Goal: Task Accomplishment & Management: Use online tool/utility

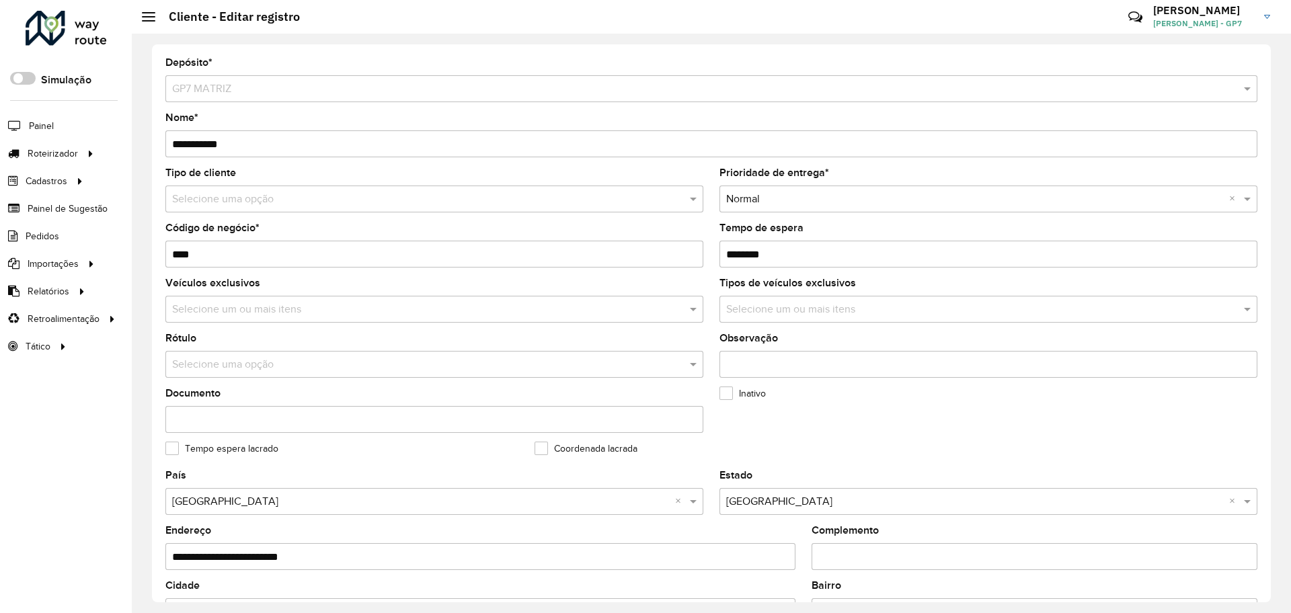
scroll to position [387, 0]
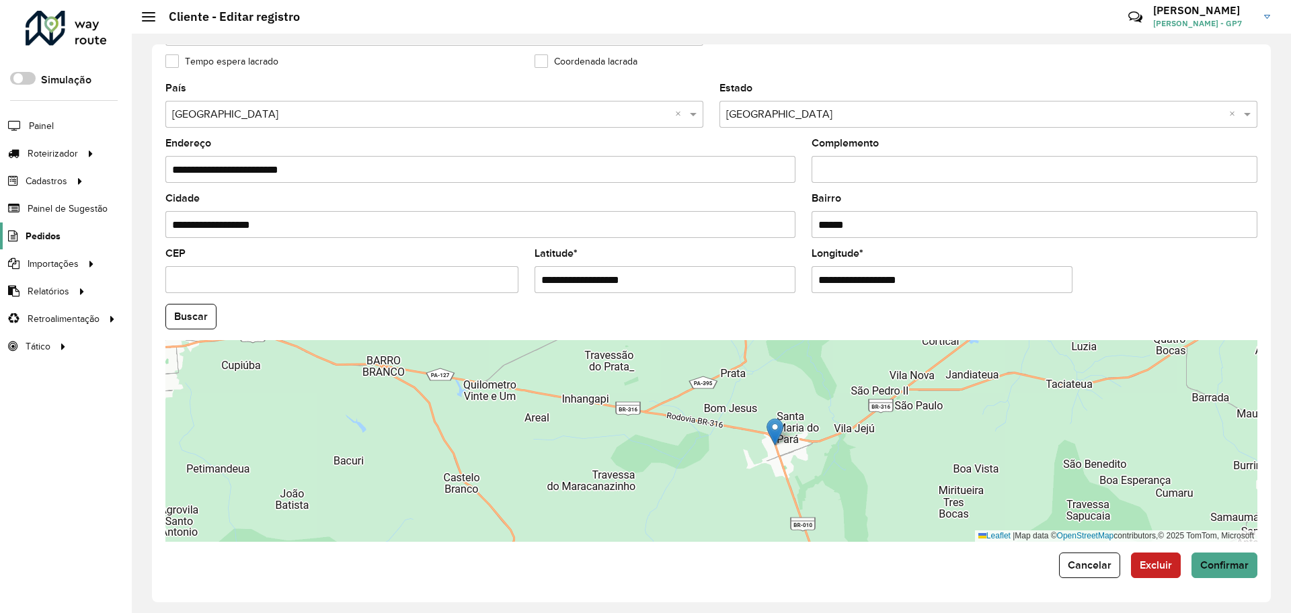
click at [52, 239] on span "Pedidos" at bounding box center [43, 236] width 35 height 14
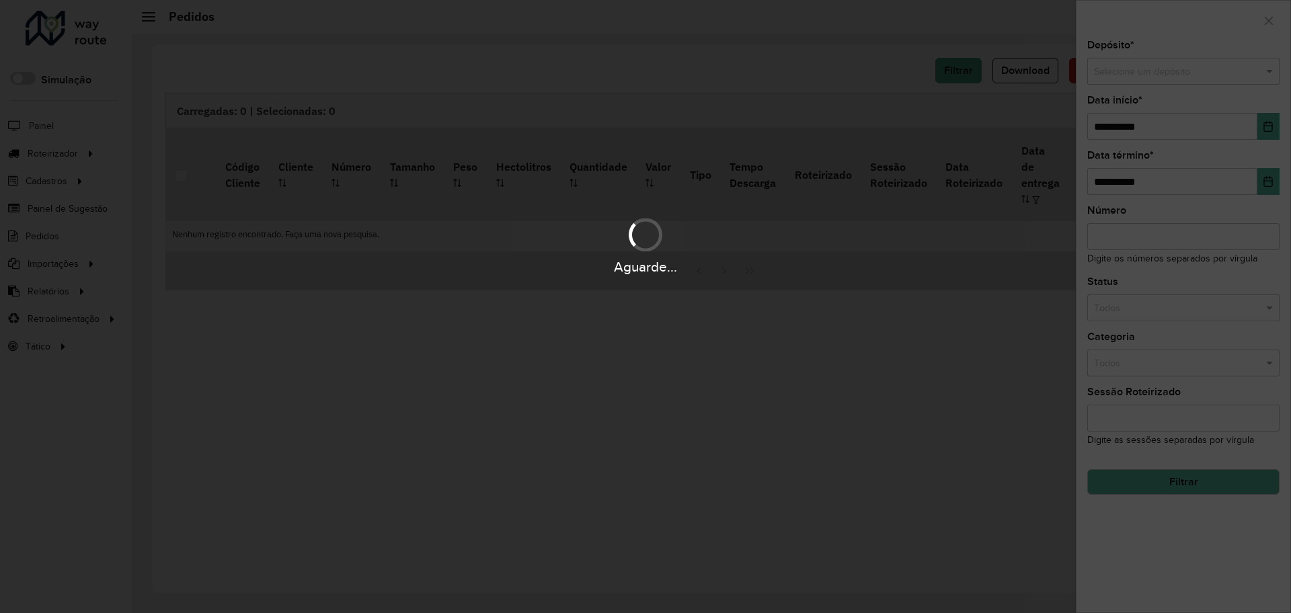
click at [42, 232] on div "Aguarde..." at bounding box center [645, 245] width 1291 height 64
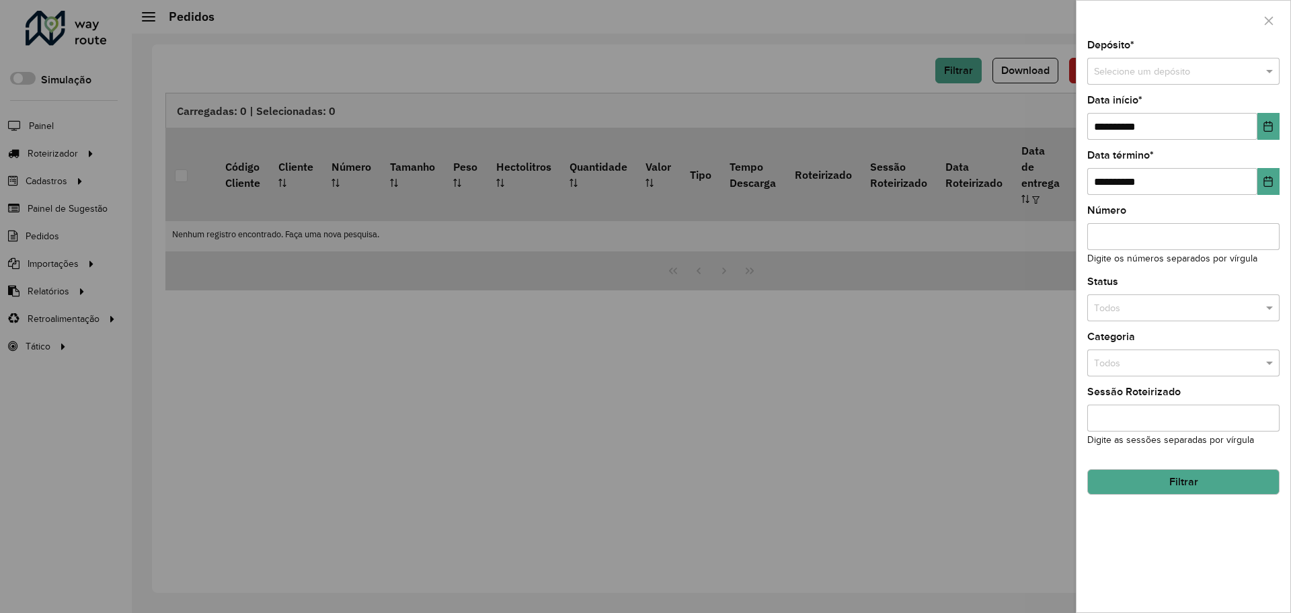
click at [1124, 56] on div "Depósito * Selecione um depósito" at bounding box center [1183, 62] width 192 height 44
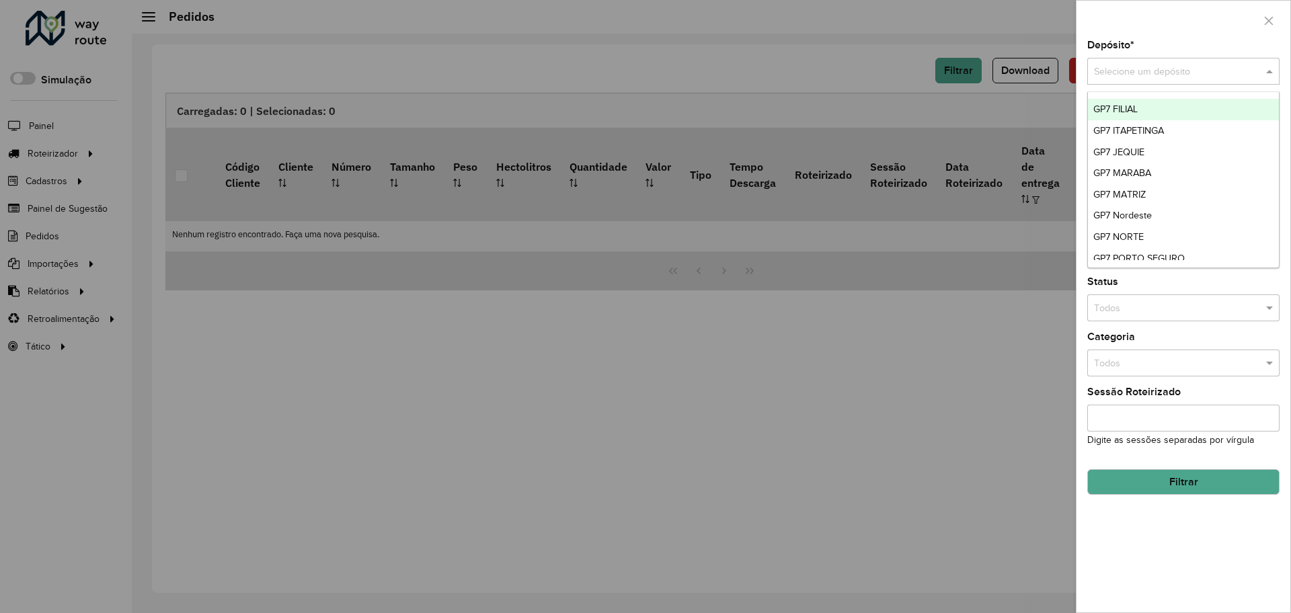
click at [1125, 73] on input "text" at bounding box center [1170, 72] width 152 height 15
click at [1128, 186] on div "GP7 MATRIZ" at bounding box center [1183, 195] width 191 height 22
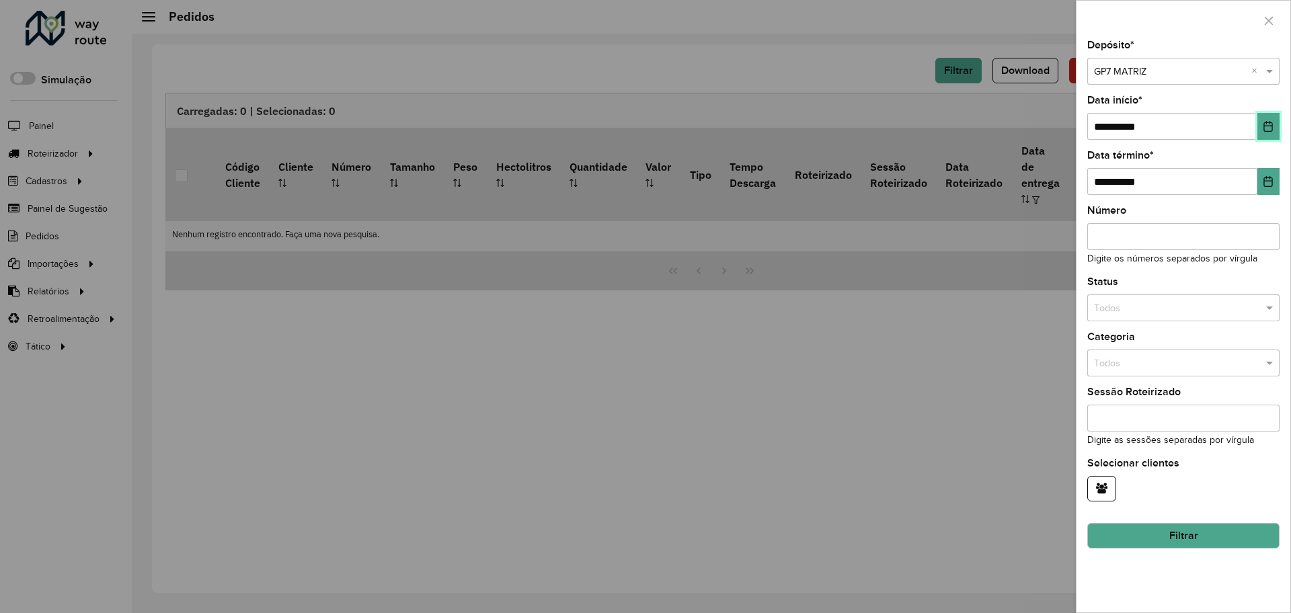
click at [1267, 125] on icon "Choose Date" at bounding box center [1268, 126] width 11 height 11
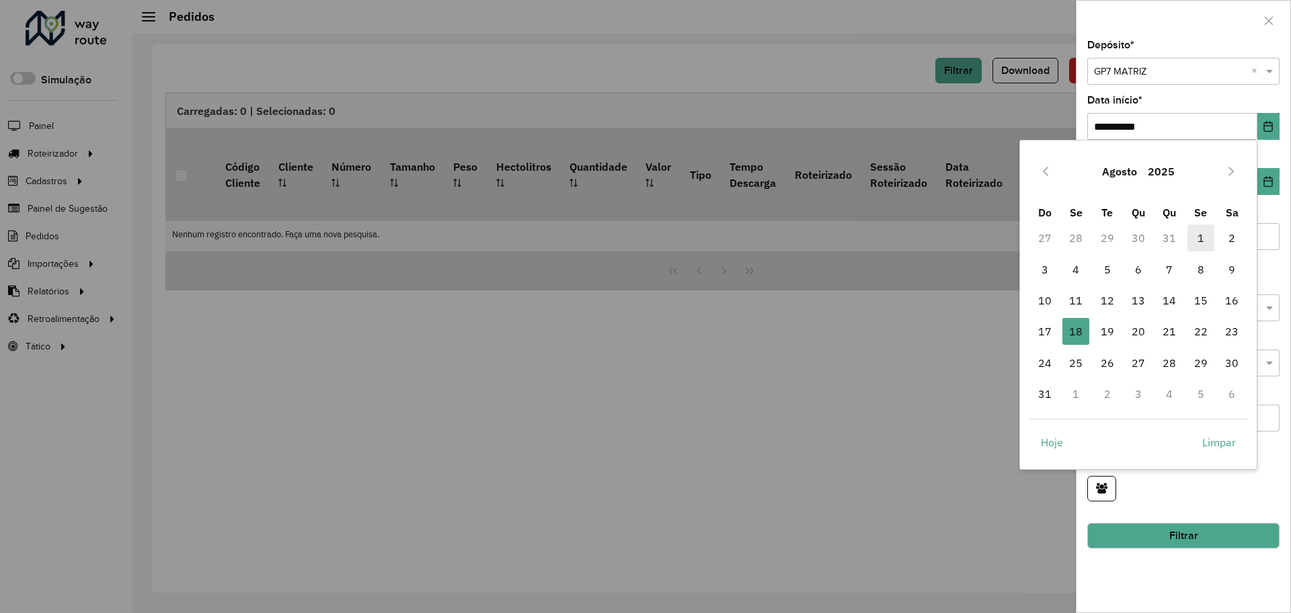
click at [1203, 240] on span "1" at bounding box center [1201, 238] width 27 height 27
type input "**********"
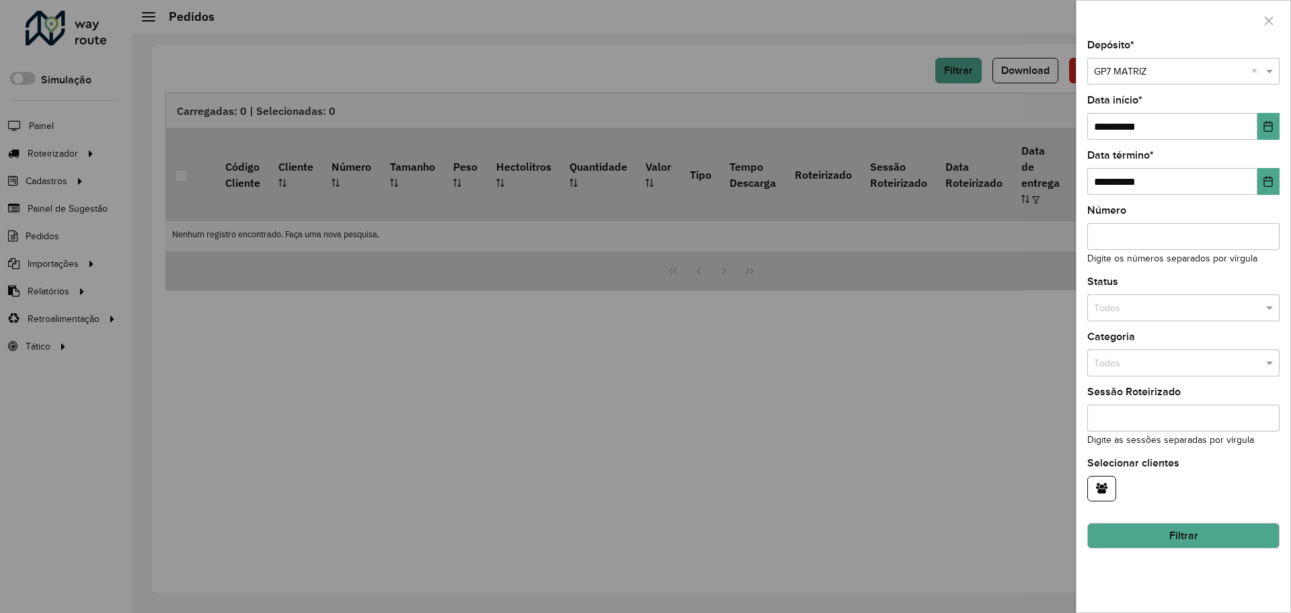
click at [1168, 525] on button "Filtrar" at bounding box center [1183, 536] width 192 height 26
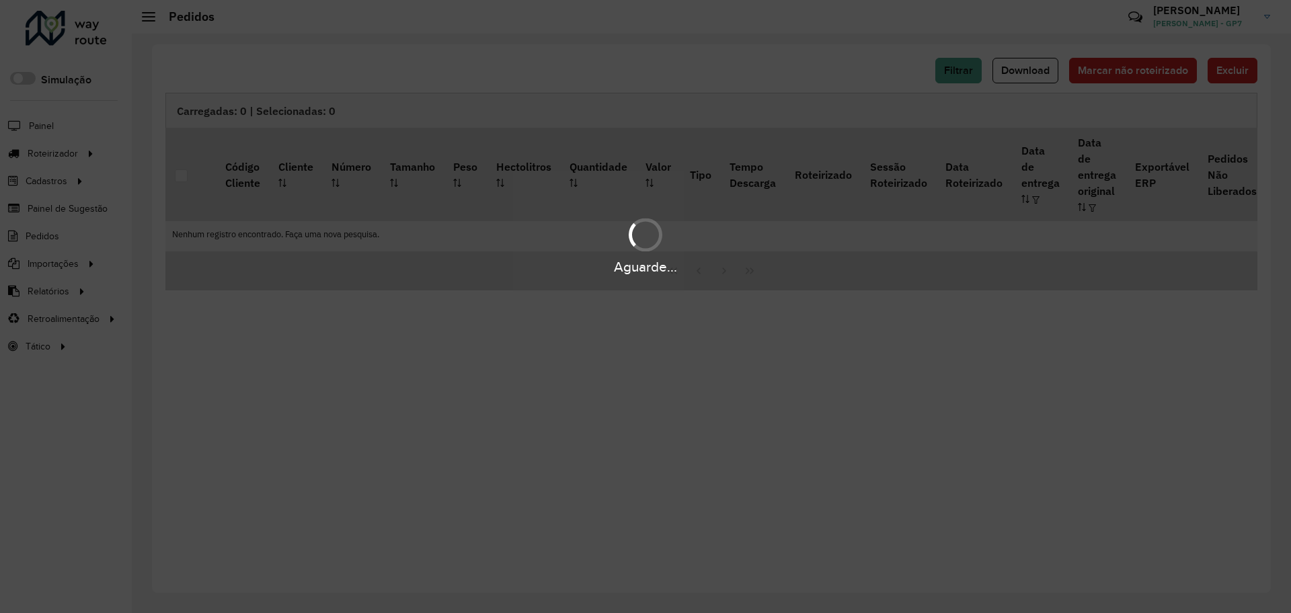
click at [931, 434] on div "Aguarde..." at bounding box center [645, 306] width 1291 height 613
click at [913, 426] on div "Aguarde..." at bounding box center [645, 306] width 1291 height 613
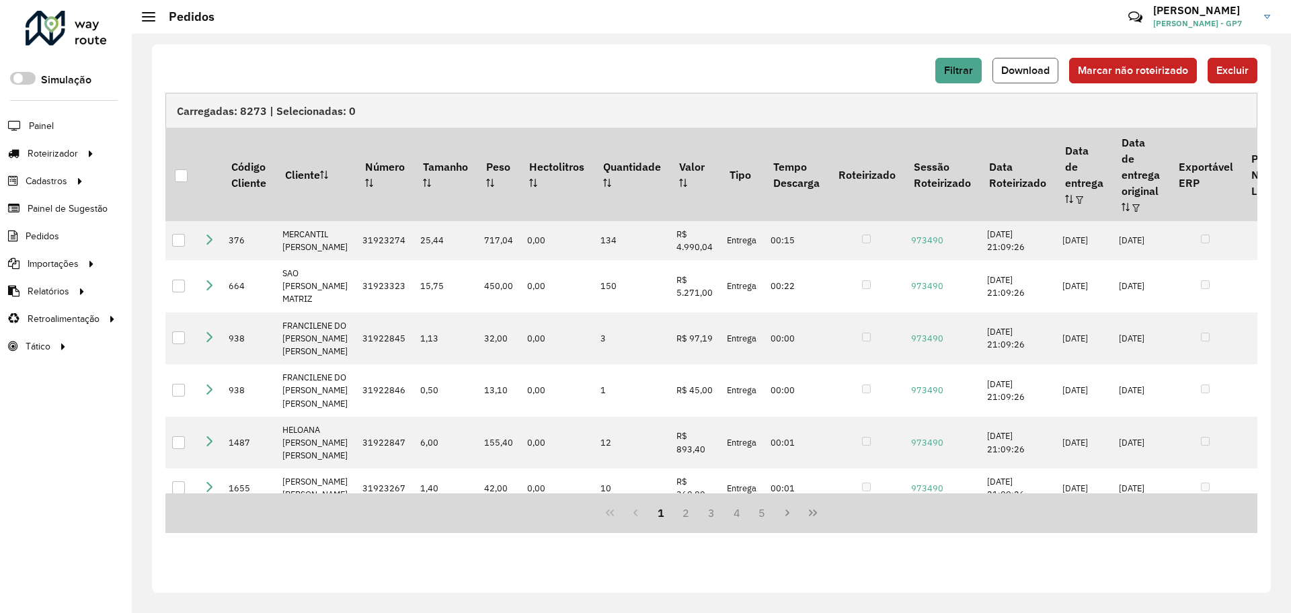
click at [1006, 65] on span "Download" at bounding box center [1025, 70] width 48 height 11
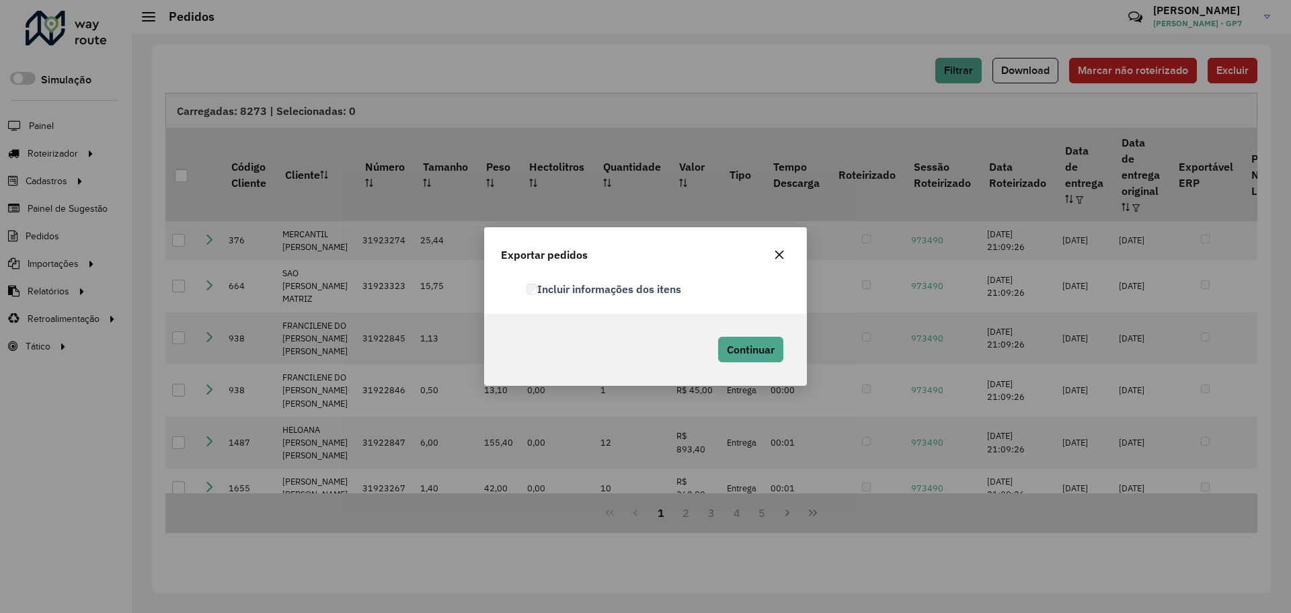
click at [570, 286] on label "Incluir informações dos itens" at bounding box center [604, 289] width 155 height 16
click at [720, 339] on button "Continuar" at bounding box center [750, 350] width 65 height 26
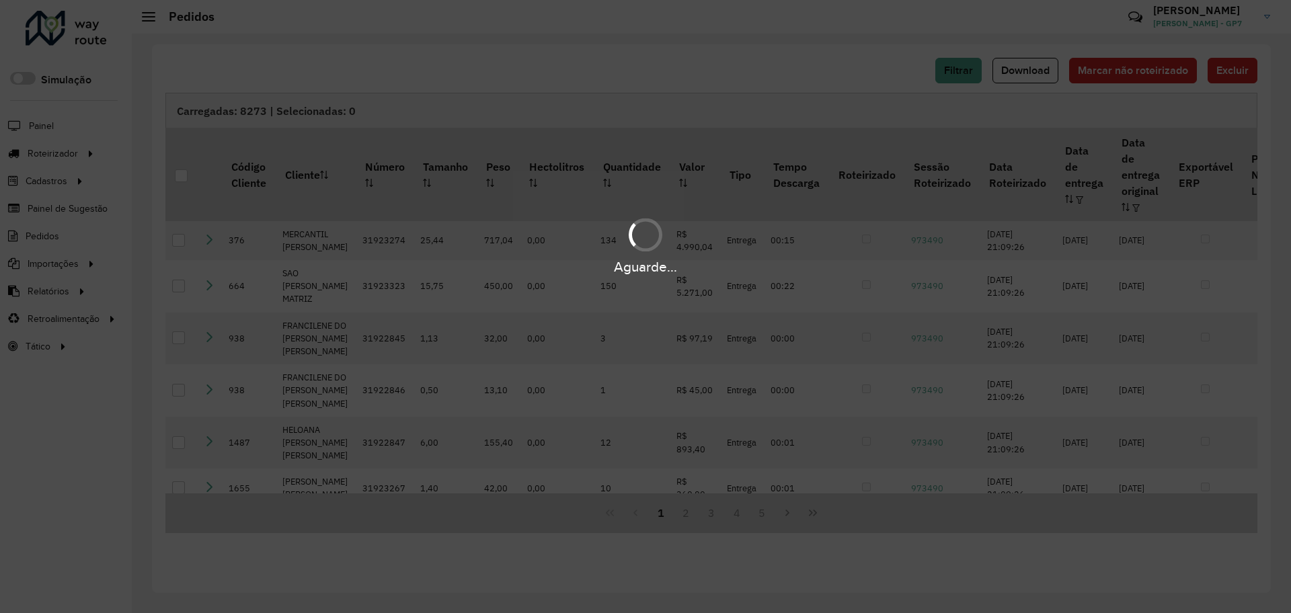
drag, startPoint x: 670, startPoint y: 153, endPoint x: 656, endPoint y: 42, distance: 112.5
click at [669, 151] on div "Aguarde..." at bounding box center [645, 306] width 1291 height 613
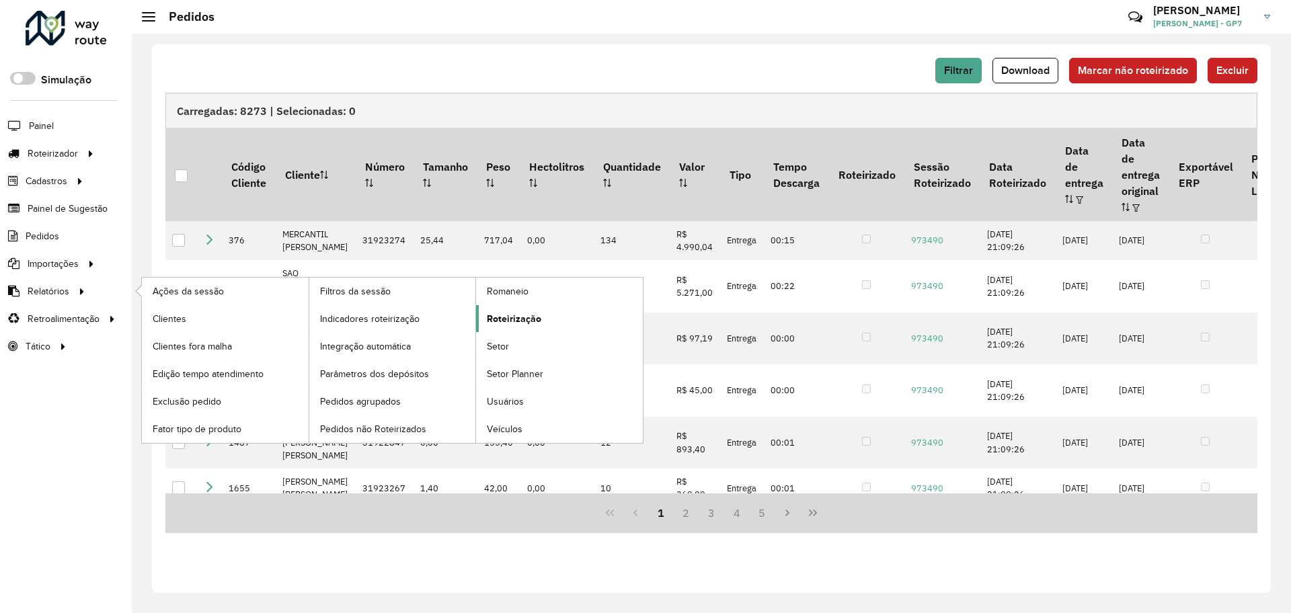
click at [523, 321] on span "Roteirização" at bounding box center [514, 319] width 54 height 14
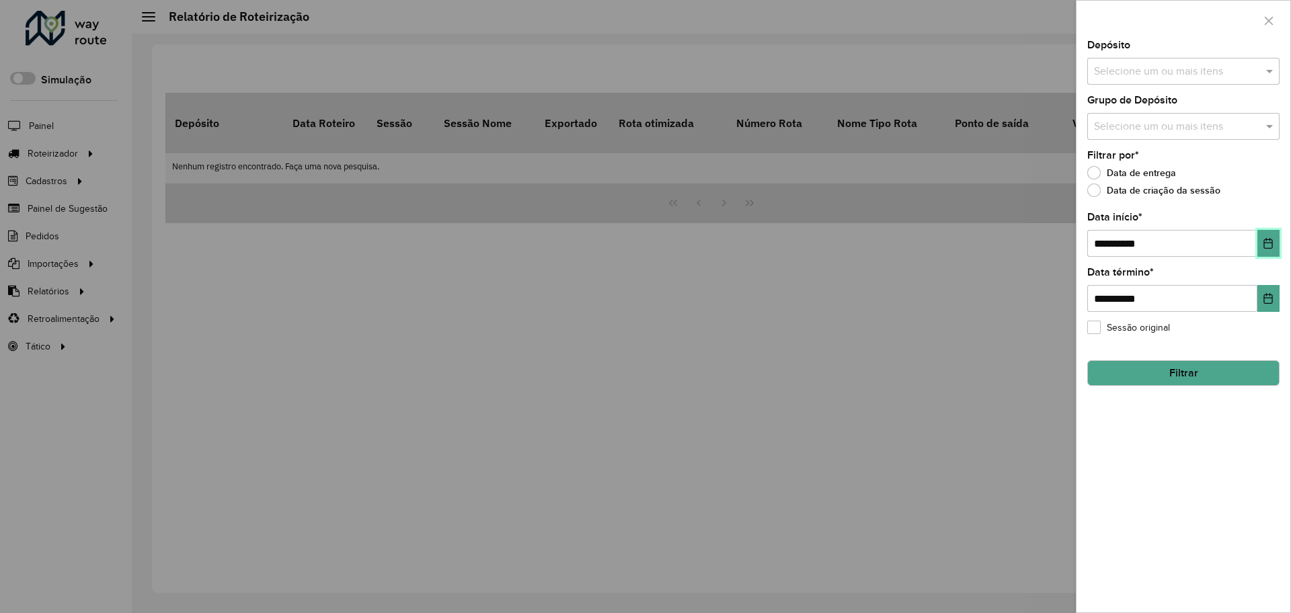
click at [1267, 248] on icon "Choose Date" at bounding box center [1268, 243] width 9 height 11
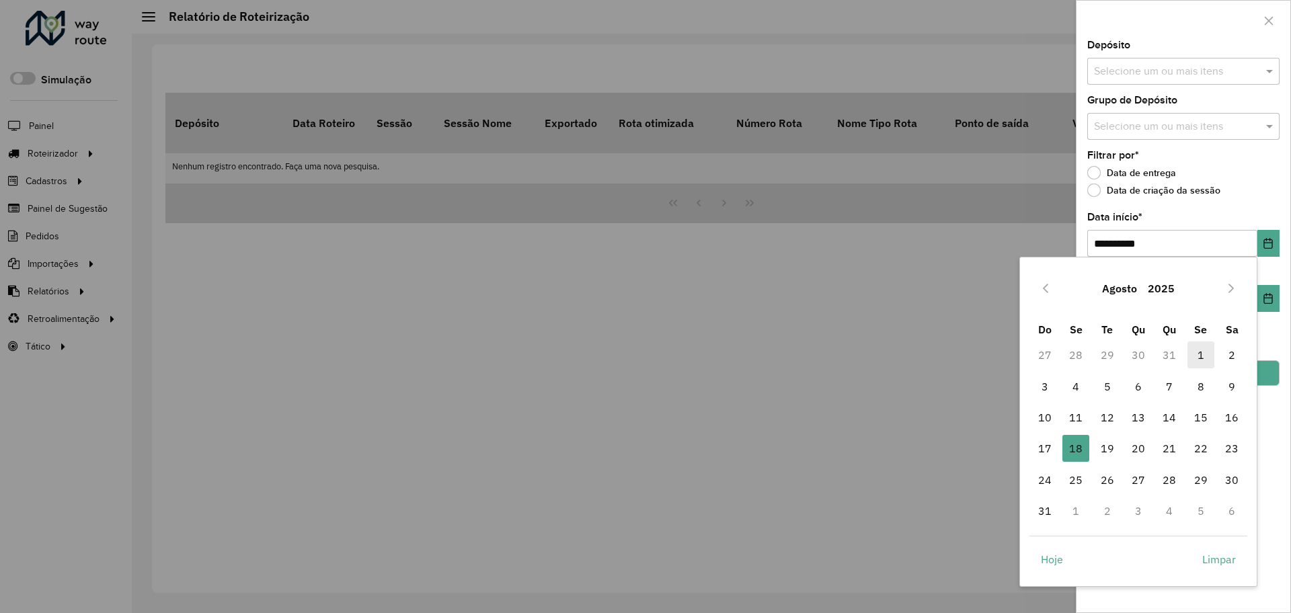
click at [1194, 354] on span "1" at bounding box center [1201, 355] width 27 height 27
type input "**********"
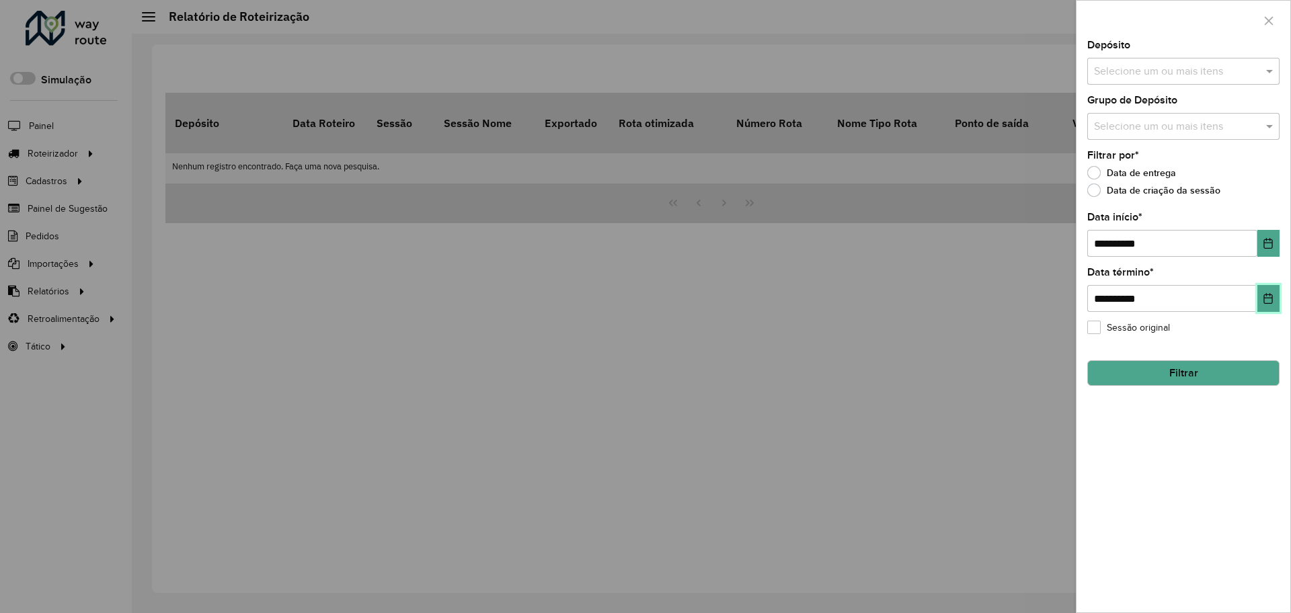
click at [1264, 301] on icon "Choose Date" at bounding box center [1268, 298] width 11 height 11
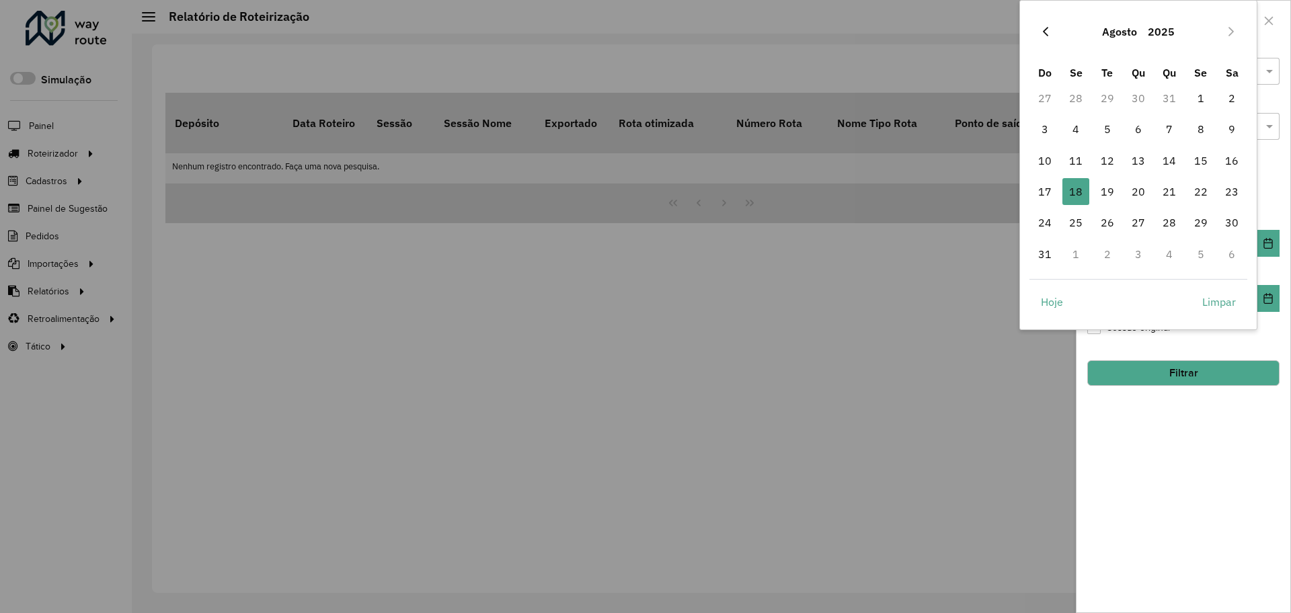
click at [1048, 27] on icon "Previous Month" at bounding box center [1045, 31] width 11 height 11
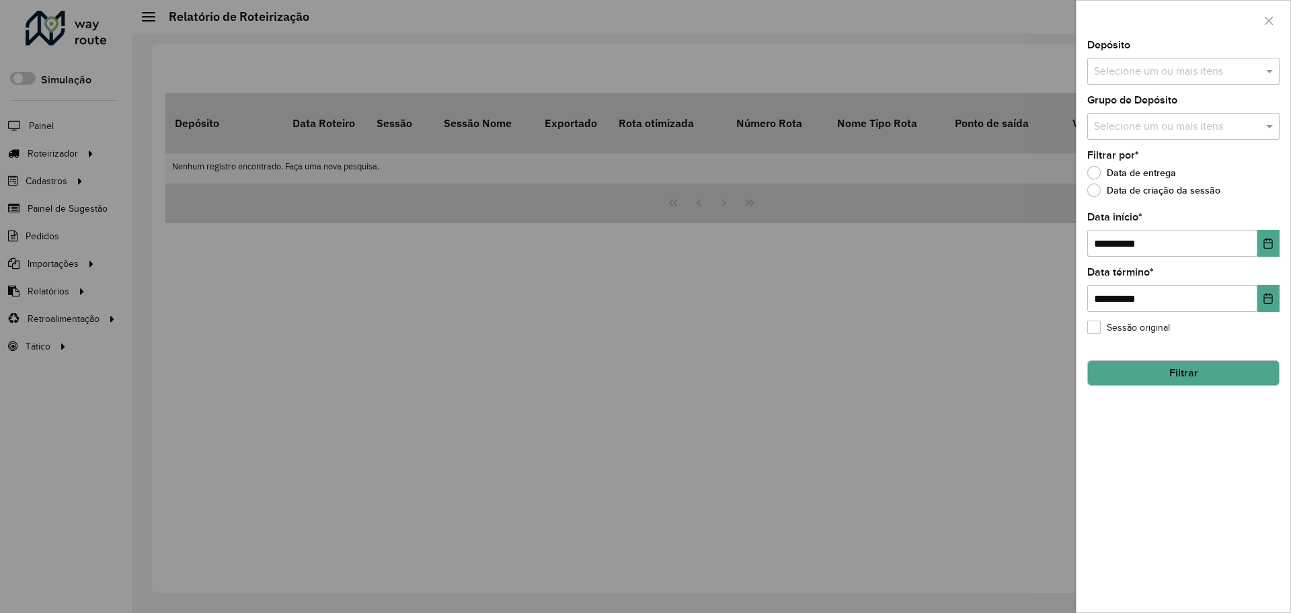
click at [1048, 27] on div at bounding box center [645, 306] width 1291 height 613
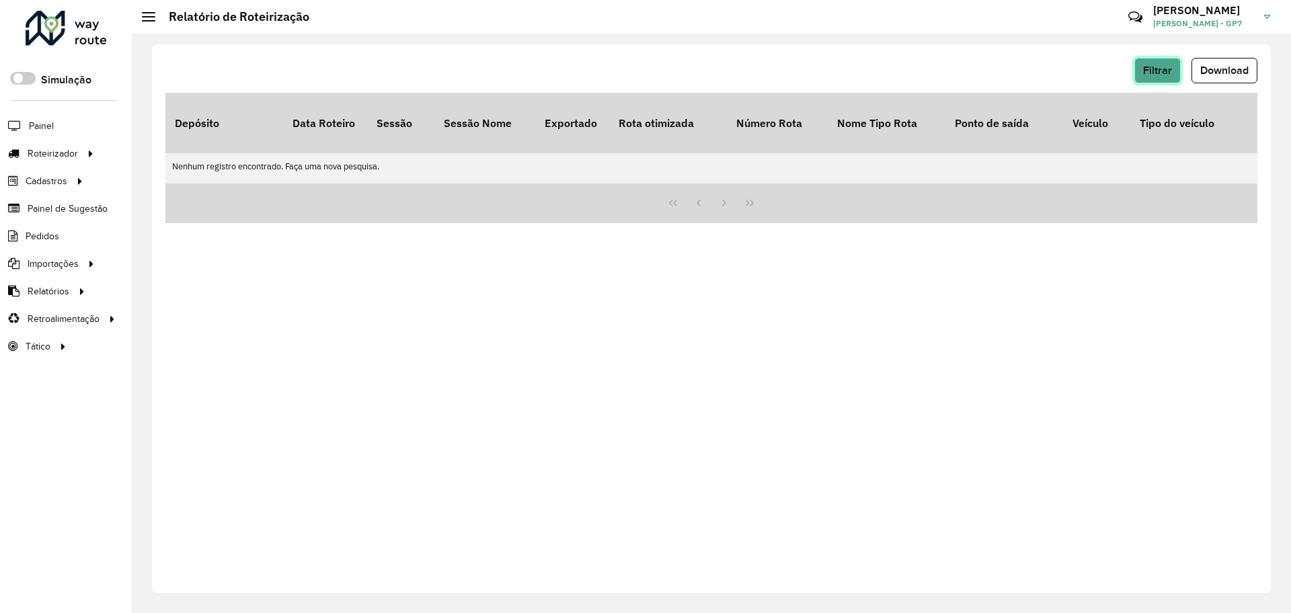
click at [1171, 77] on button "Filtrar" at bounding box center [1158, 71] width 46 height 26
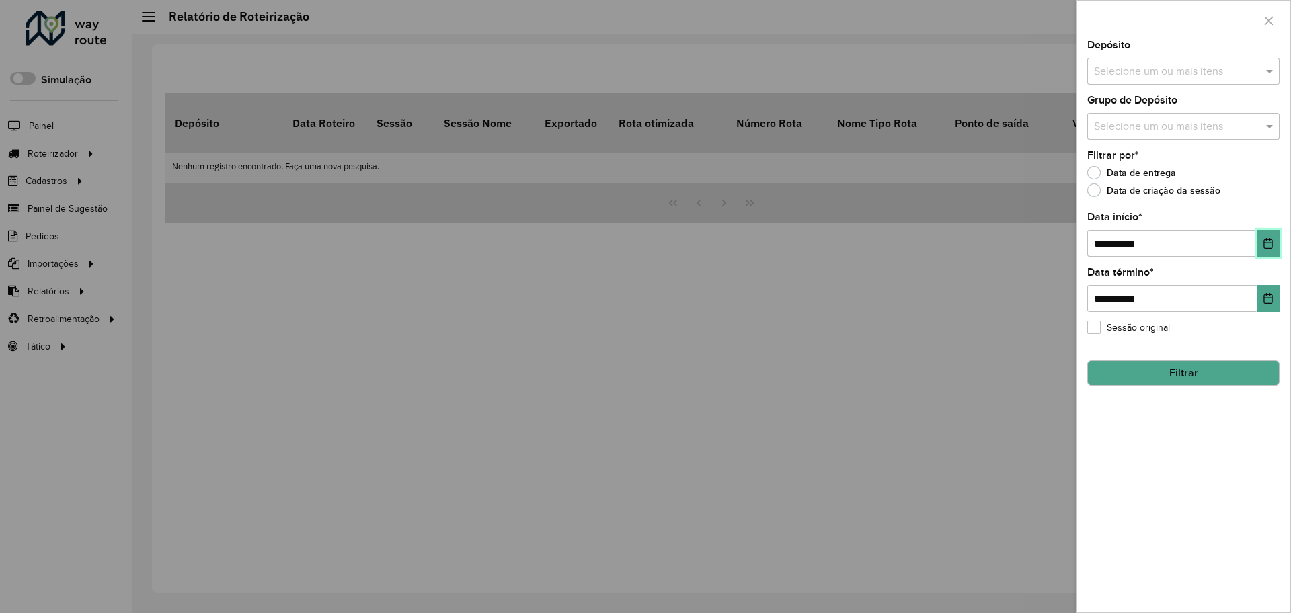
click at [1264, 244] on icon "Choose Date" at bounding box center [1268, 243] width 9 height 11
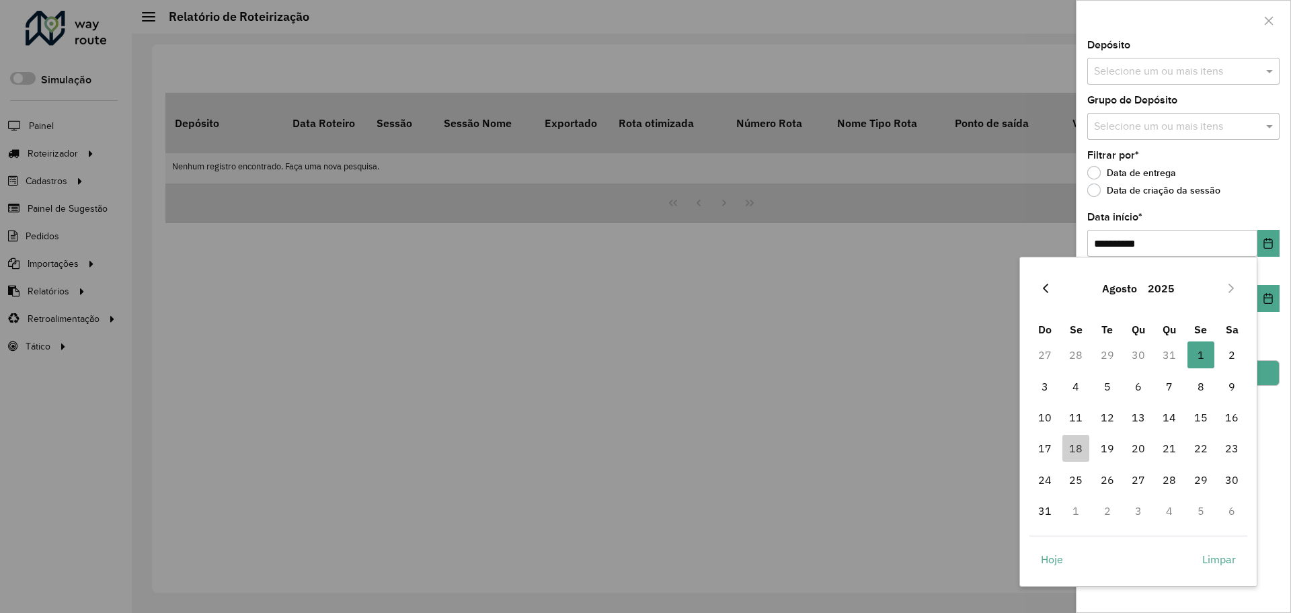
click at [1043, 286] on icon "Previous Month" at bounding box center [1045, 288] width 11 height 11
click at [1044, 284] on icon "Previous Month" at bounding box center [1045, 288] width 11 height 11
click at [1105, 353] on span "1" at bounding box center [1107, 355] width 27 height 27
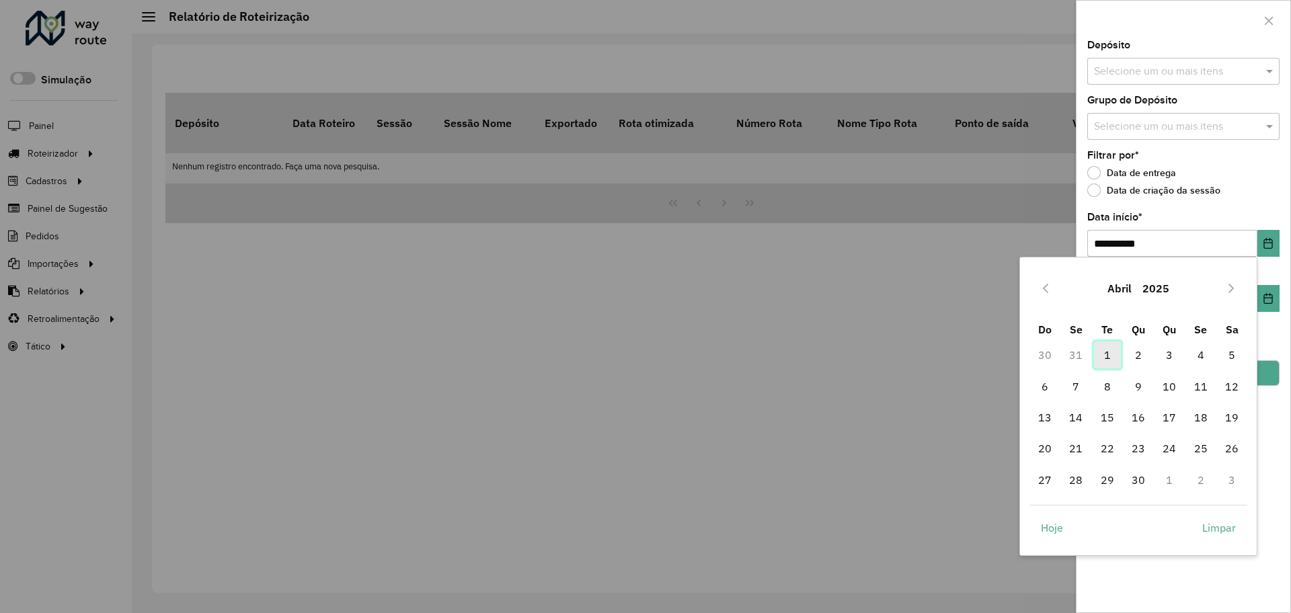
type input "**********"
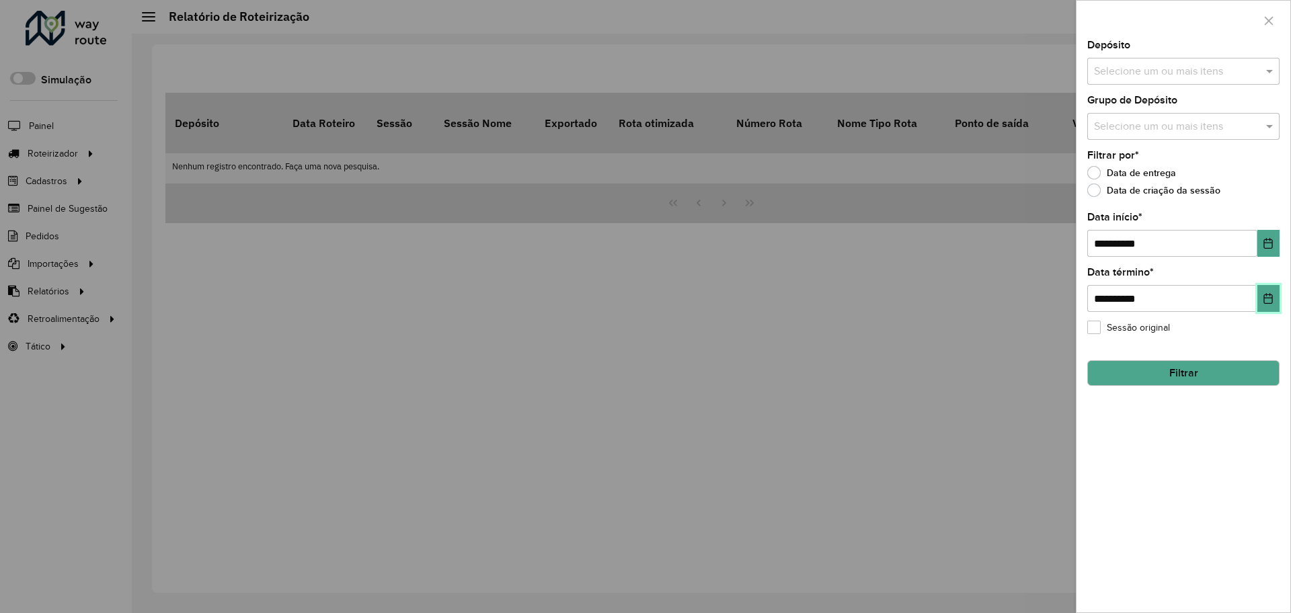
click at [1262, 298] on button "Choose Date" at bounding box center [1269, 298] width 22 height 27
click at [1213, 443] on div "**********" at bounding box center [1184, 326] width 214 height 572
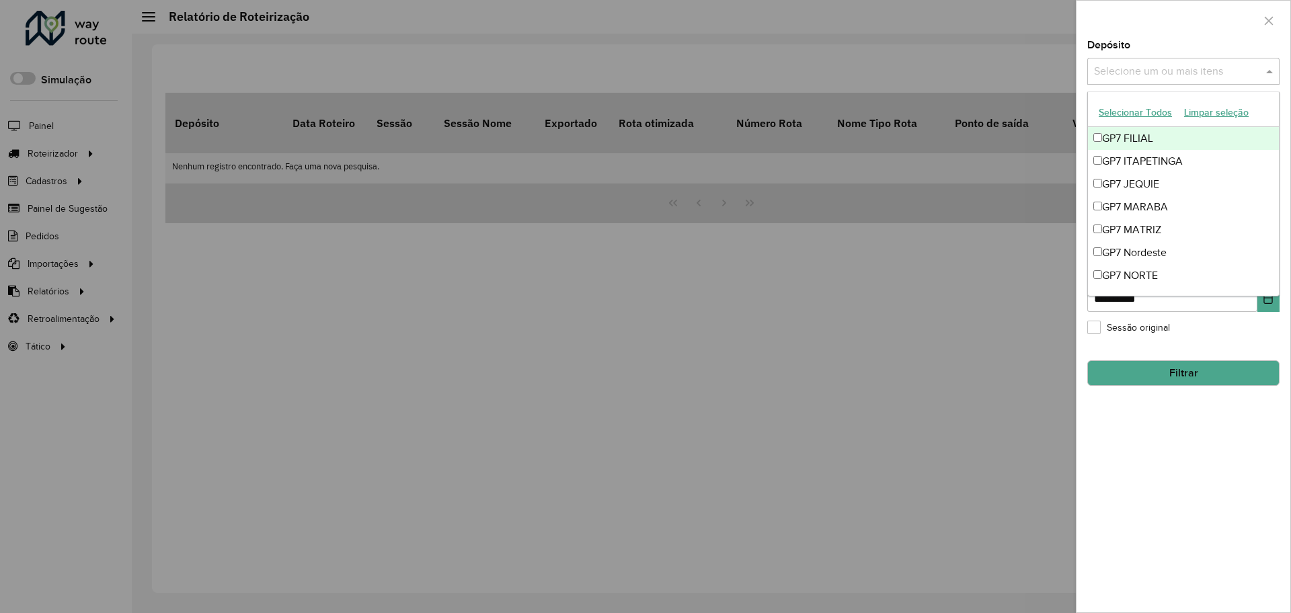
click at [1156, 72] on input "text" at bounding box center [1177, 72] width 172 height 16
drag, startPoint x: 1129, startPoint y: 206, endPoint x: 1129, endPoint y: 227, distance: 21.5
click at [1129, 227] on div "GP7 FILIAL GP7 ITAPETINGA GP7 JEQUIE GP7 MARABA GP7 MATRIZ GP7 Nordeste GP7 NOR…" at bounding box center [1183, 230] width 191 height 206
click at [1129, 227] on div "GP7 MATRIZ" at bounding box center [1183, 230] width 191 height 23
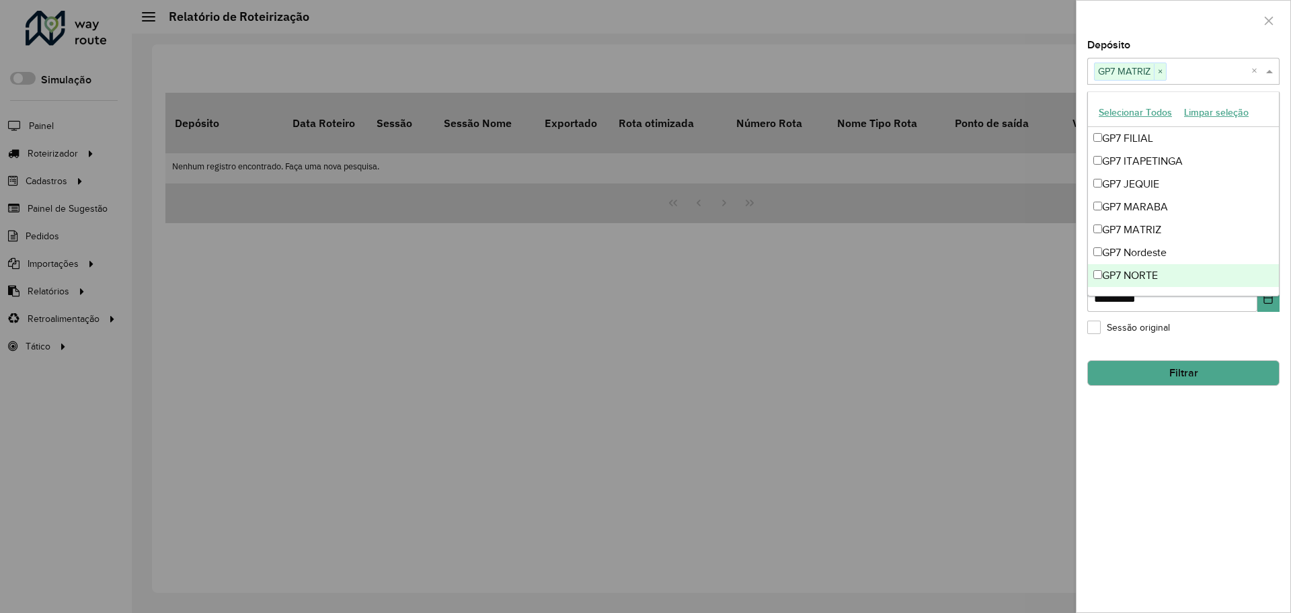
click at [1182, 593] on div "**********" at bounding box center [1184, 326] width 214 height 572
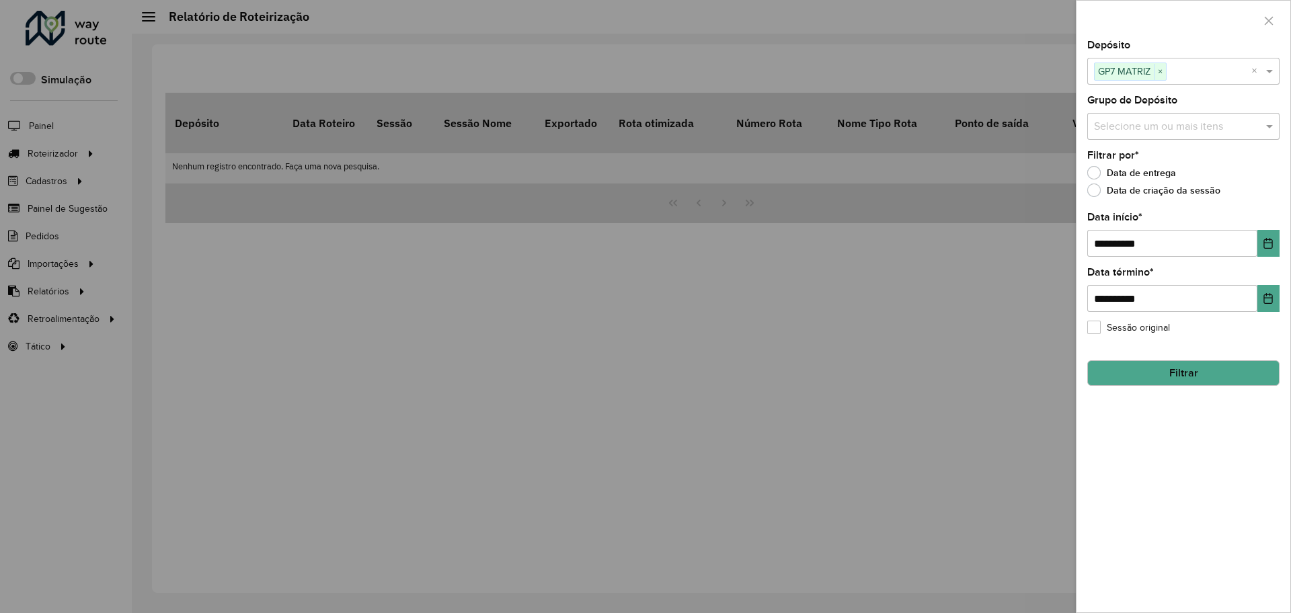
click at [1165, 377] on button "Filtrar" at bounding box center [1183, 373] width 192 height 26
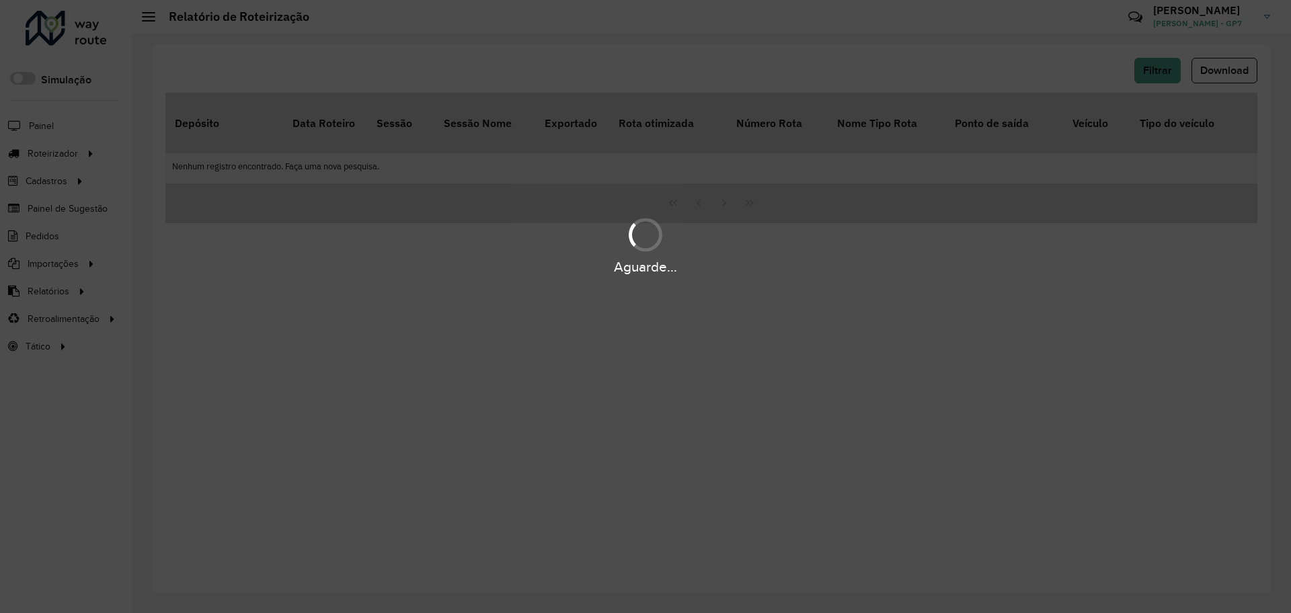
click at [718, 346] on div "Aguarde..." at bounding box center [645, 306] width 1291 height 613
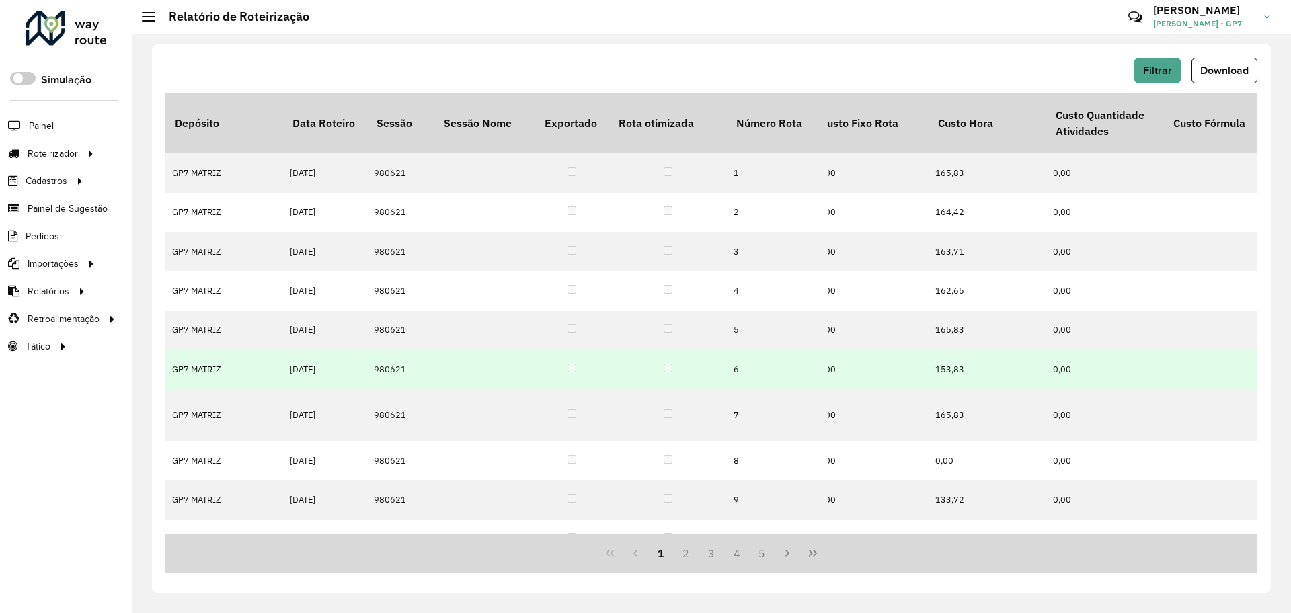
scroll to position [0, 1026]
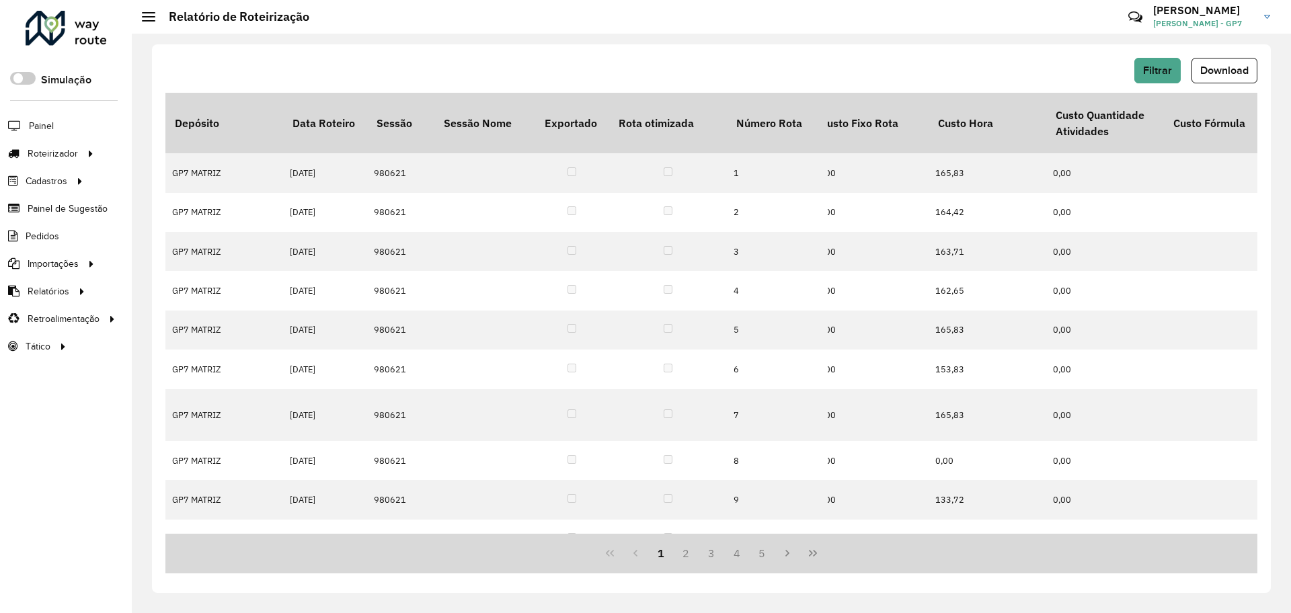
click at [871, 45] on div "Filtrar Download Depósito Data Roteiro Sessão Sessão Nome Exportado Rota otimiz…" at bounding box center [711, 318] width 1119 height 549
click at [1201, 66] on span "Download" at bounding box center [1224, 70] width 48 height 11
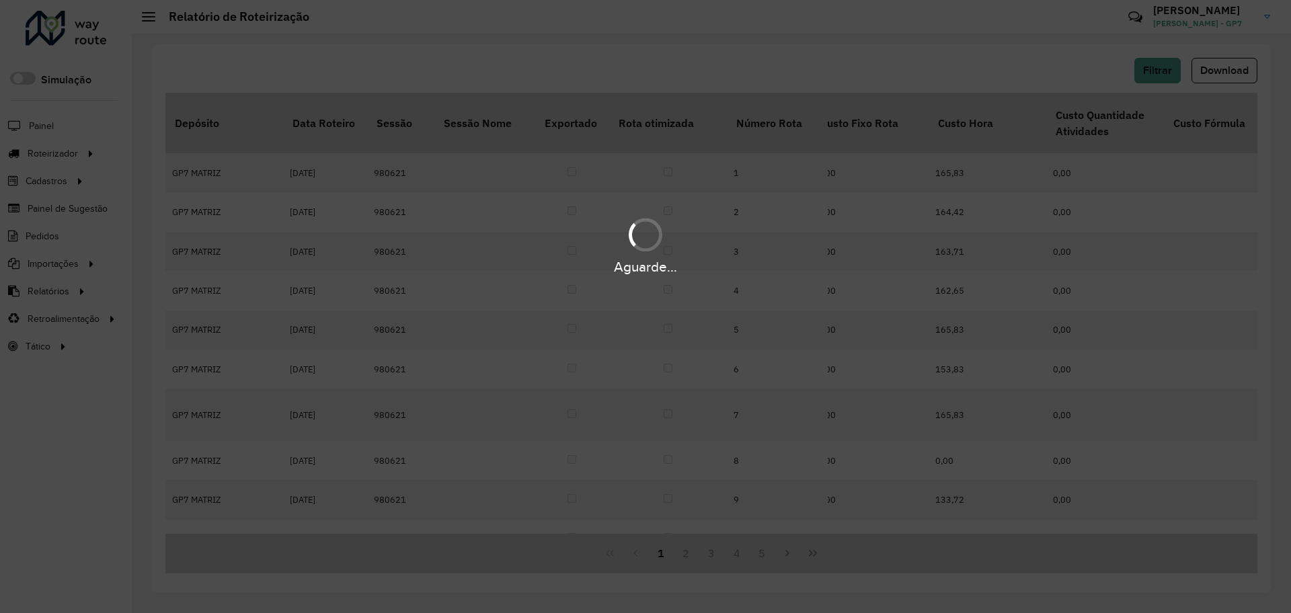
click at [695, 81] on div "Aguarde..." at bounding box center [645, 306] width 1291 height 613
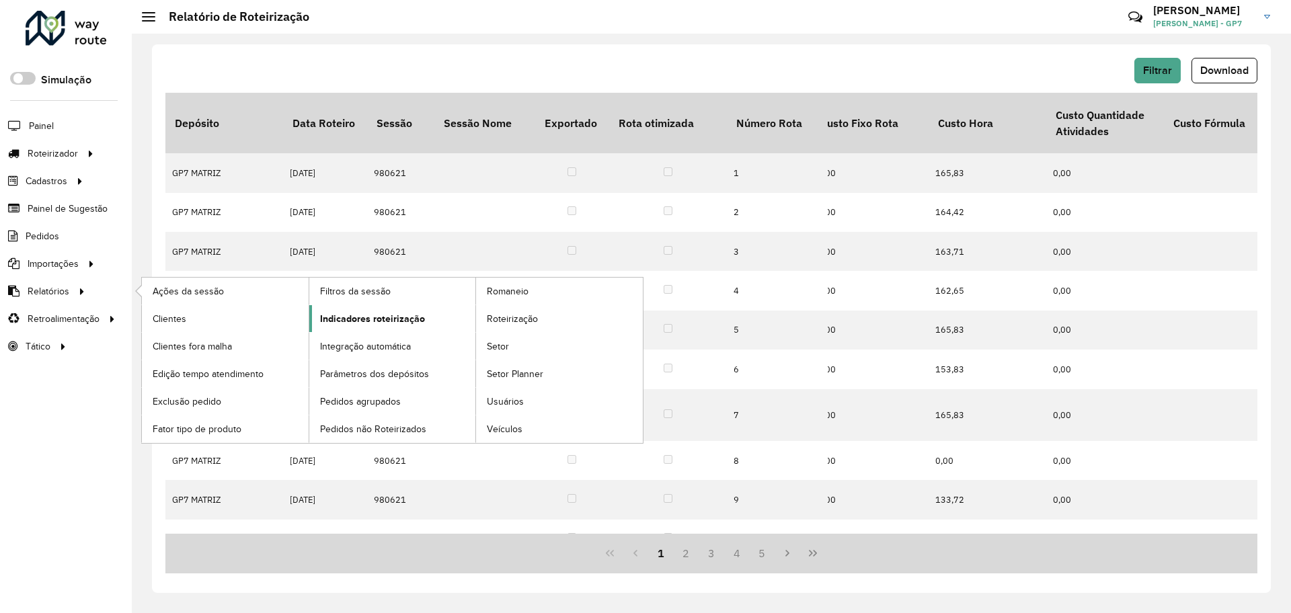
click at [382, 323] on span "Indicadores roteirização" at bounding box center [372, 319] width 105 height 14
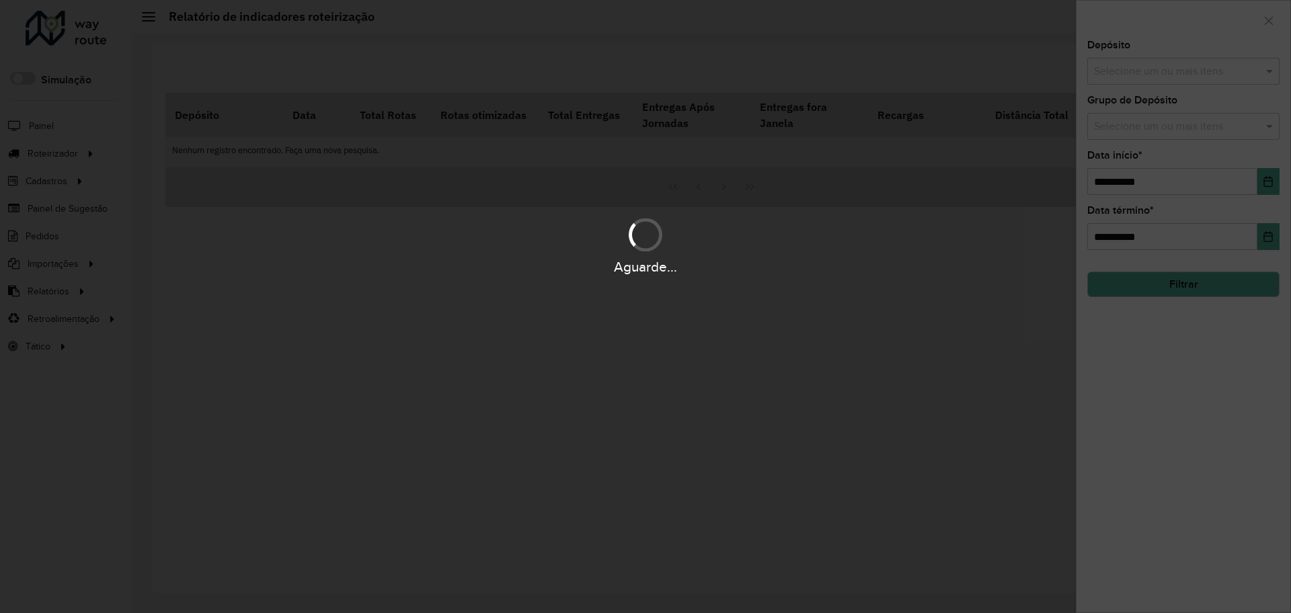
click at [1127, 80] on div "Aguarde..." at bounding box center [645, 306] width 1291 height 613
click at [1130, 78] on div "Aguarde..." at bounding box center [645, 306] width 1291 height 613
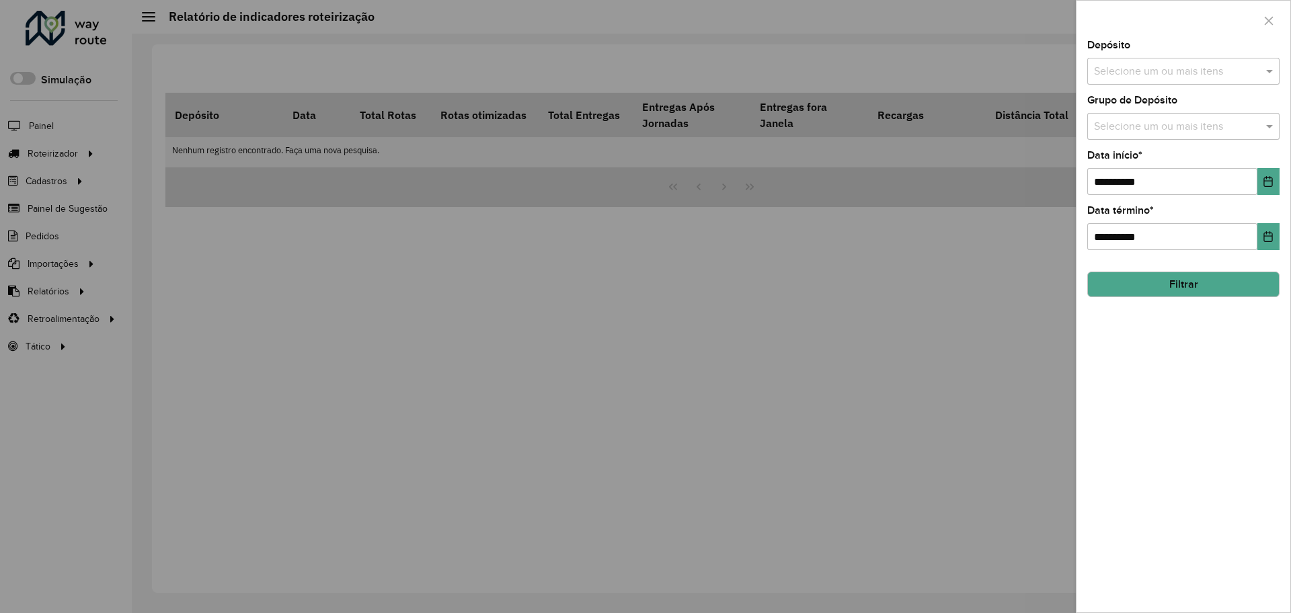
click at [1130, 78] on input "text" at bounding box center [1177, 72] width 172 height 16
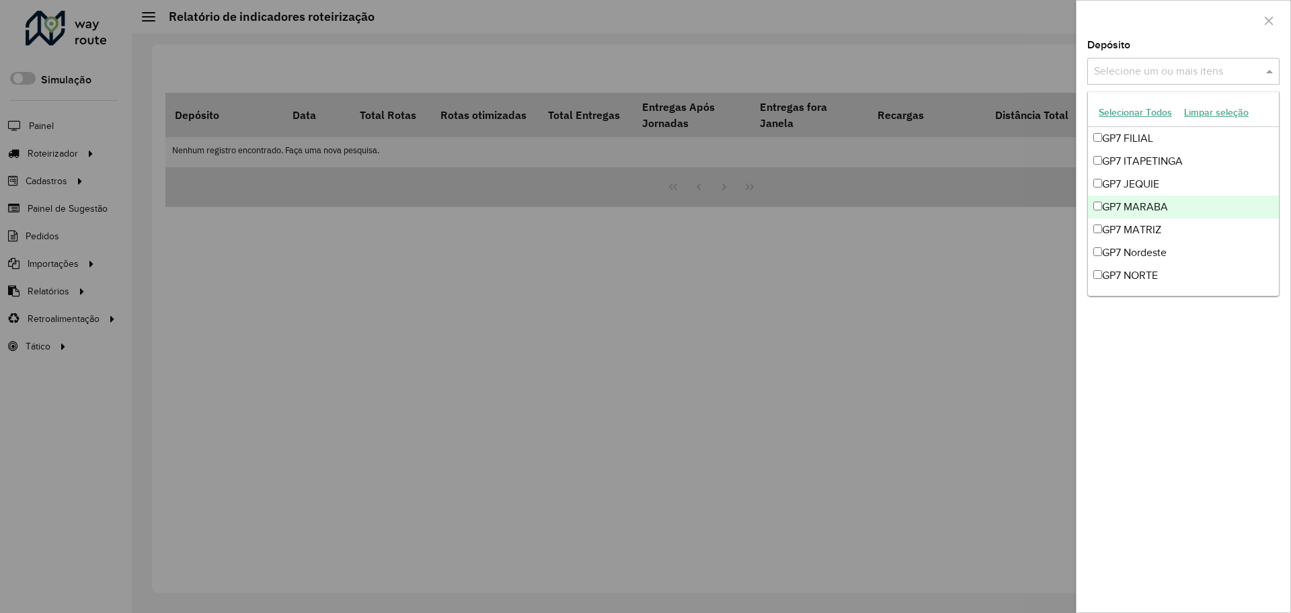
click at [1127, 226] on div "GP7 MATRIZ" at bounding box center [1183, 230] width 191 height 23
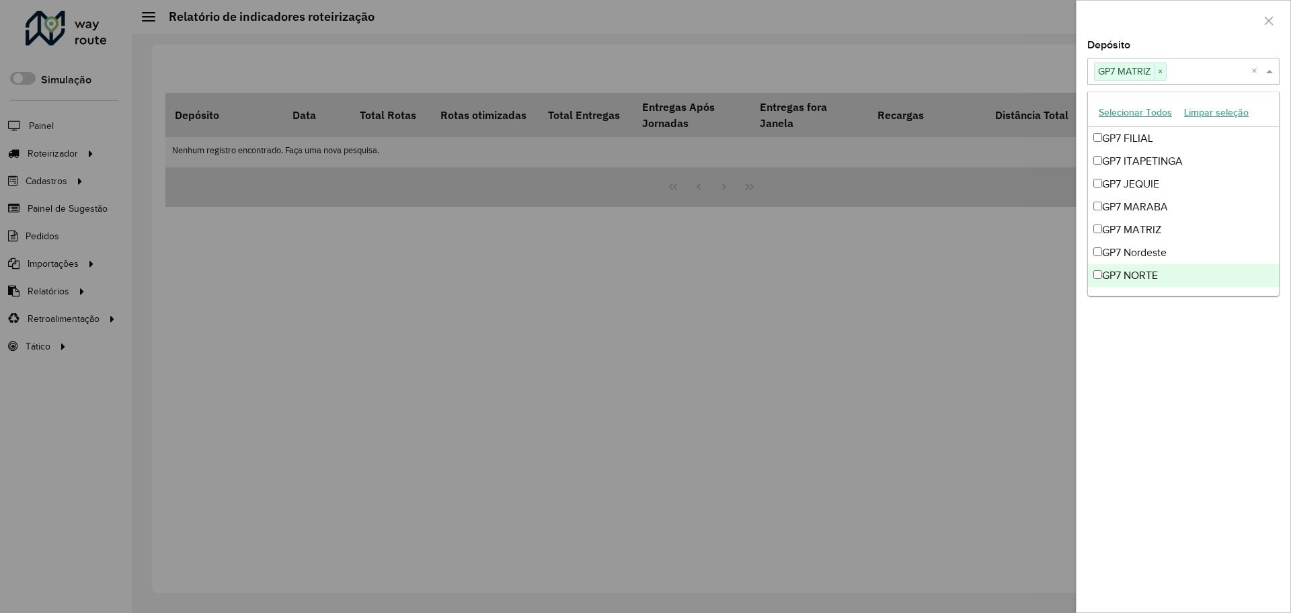
click at [1139, 368] on div "**********" at bounding box center [1184, 326] width 214 height 572
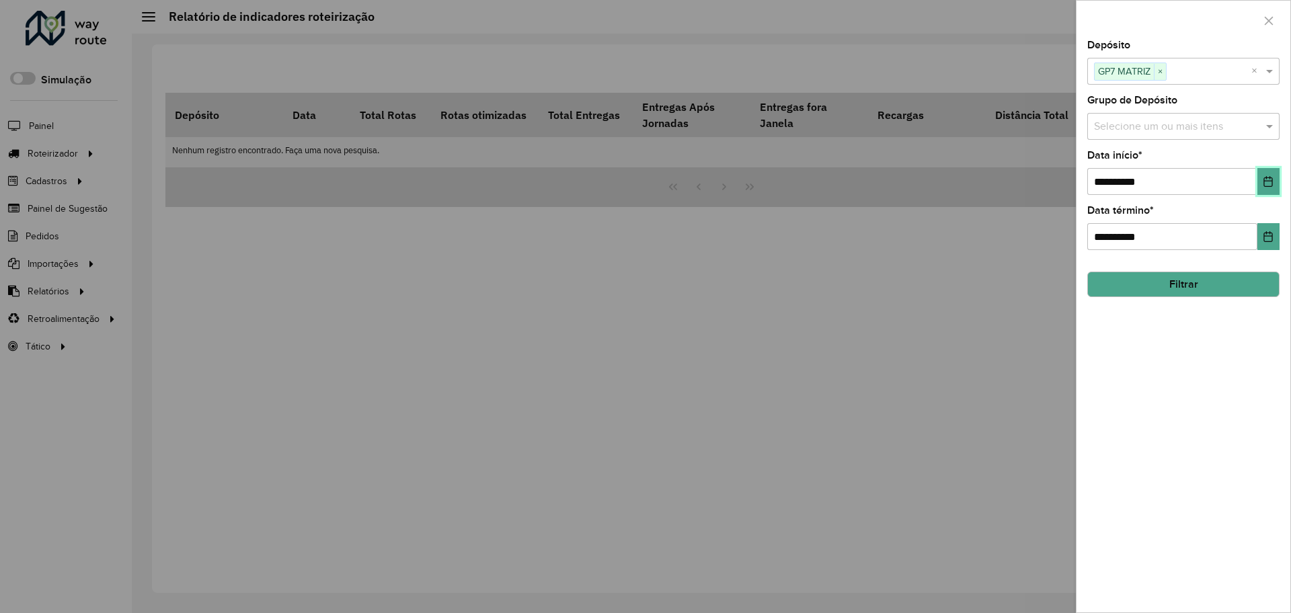
click at [1263, 180] on icon "Choose Date" at bounding box center [1268, 181] width 11 height 11
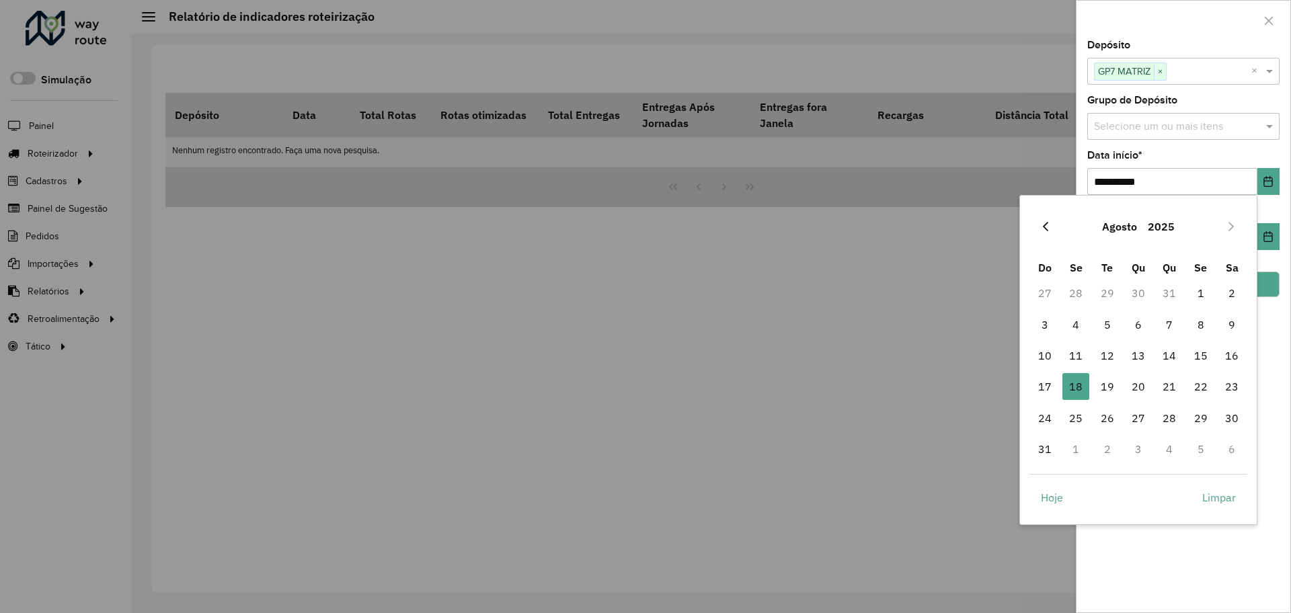
click at [1046, 219] on button "Previous Month" at bounding box center [1046, 227] width 22 height 22
click at [1043, 229] on icon "Previous Month" at bounding box center [1045, 226] width 11 height 11
click at [1110, 295] on span "1" at bounding box center [1107, 293] width 27 height 27
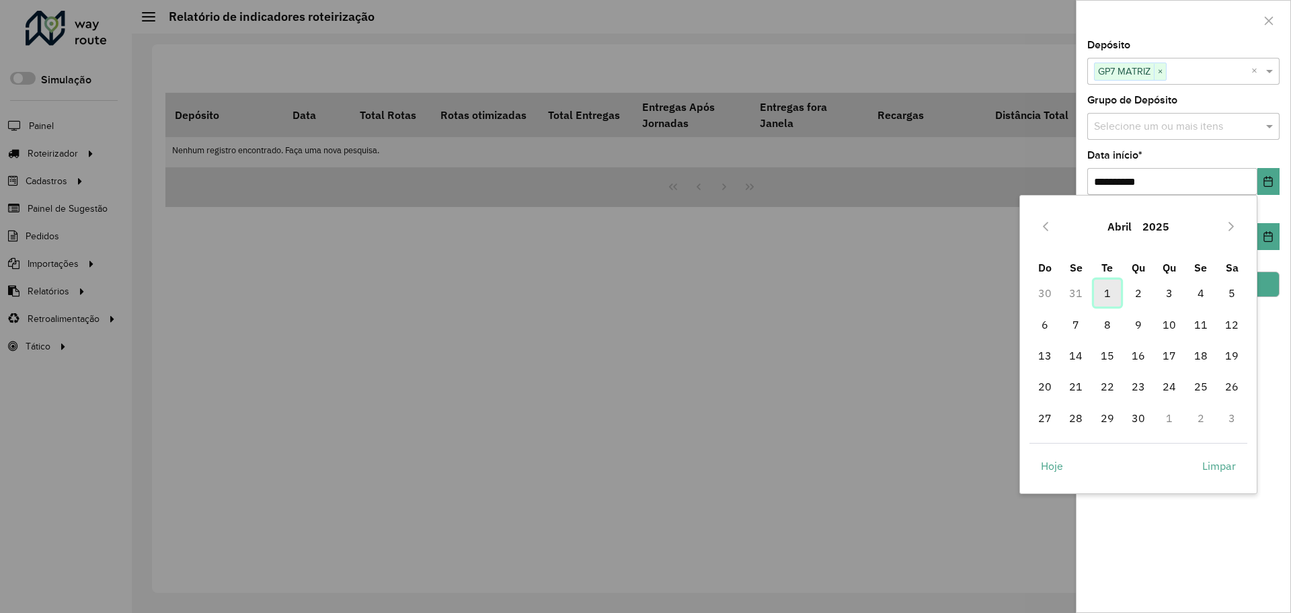
type input "**********"
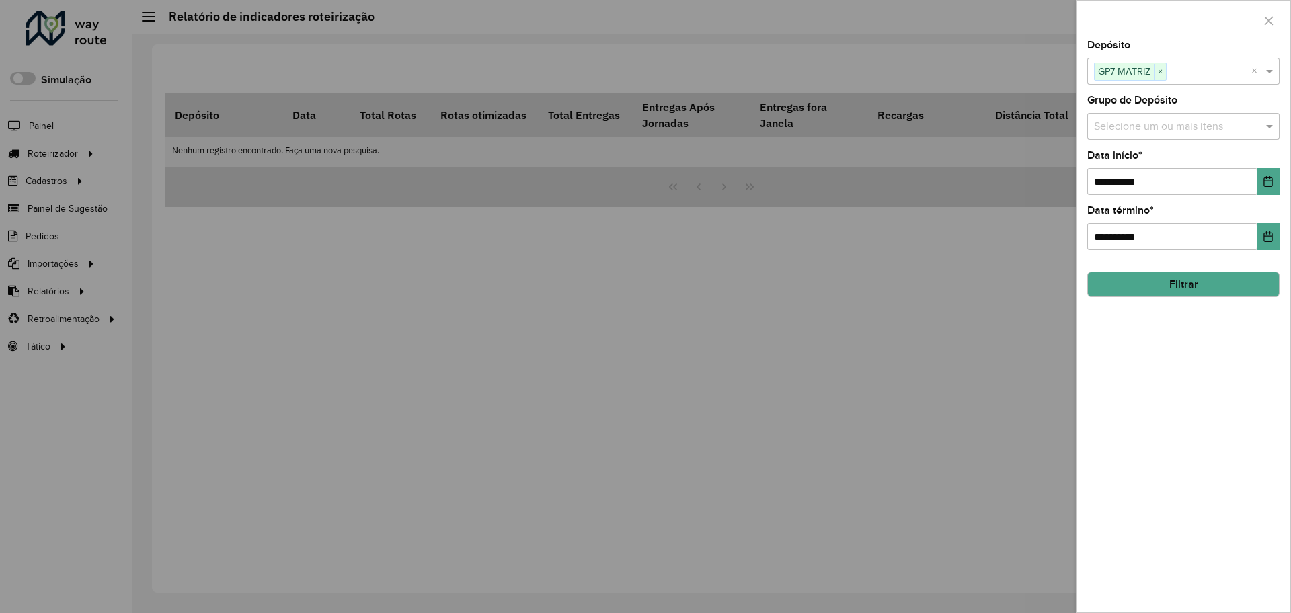
click at [1227, 283] on button "Filtrar" at bounding box center [1183, 285] width 192 height 26
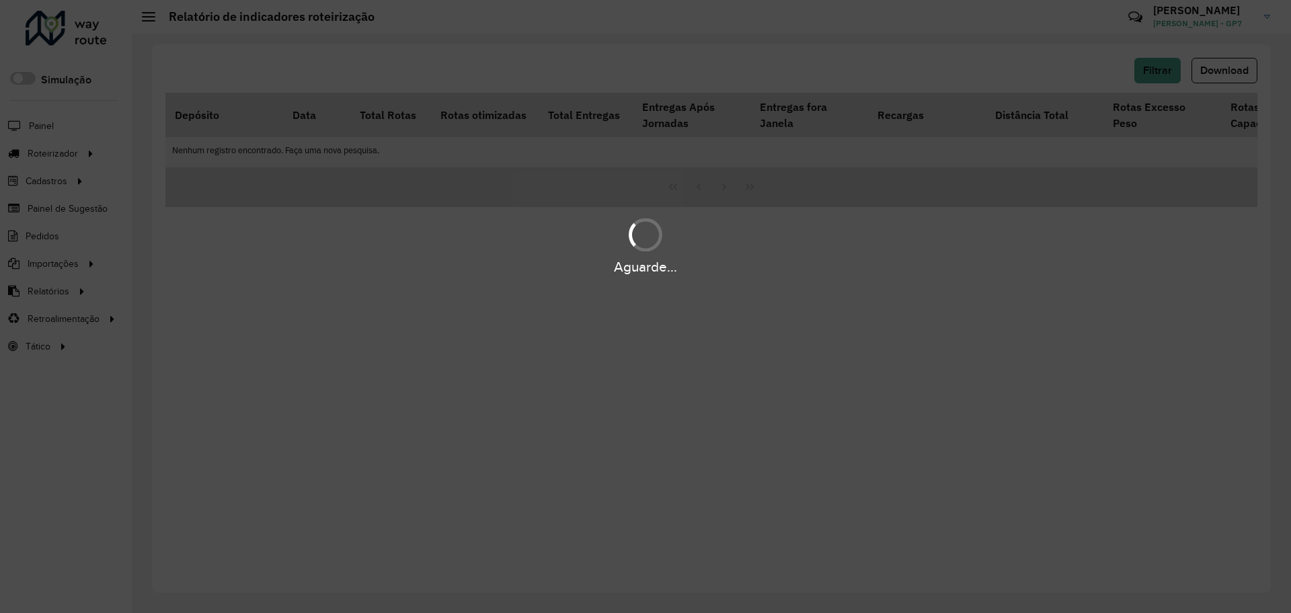
click at [986, 336] on div "Aguarde..." at bounding box center [645, 306] width 1291 height 613
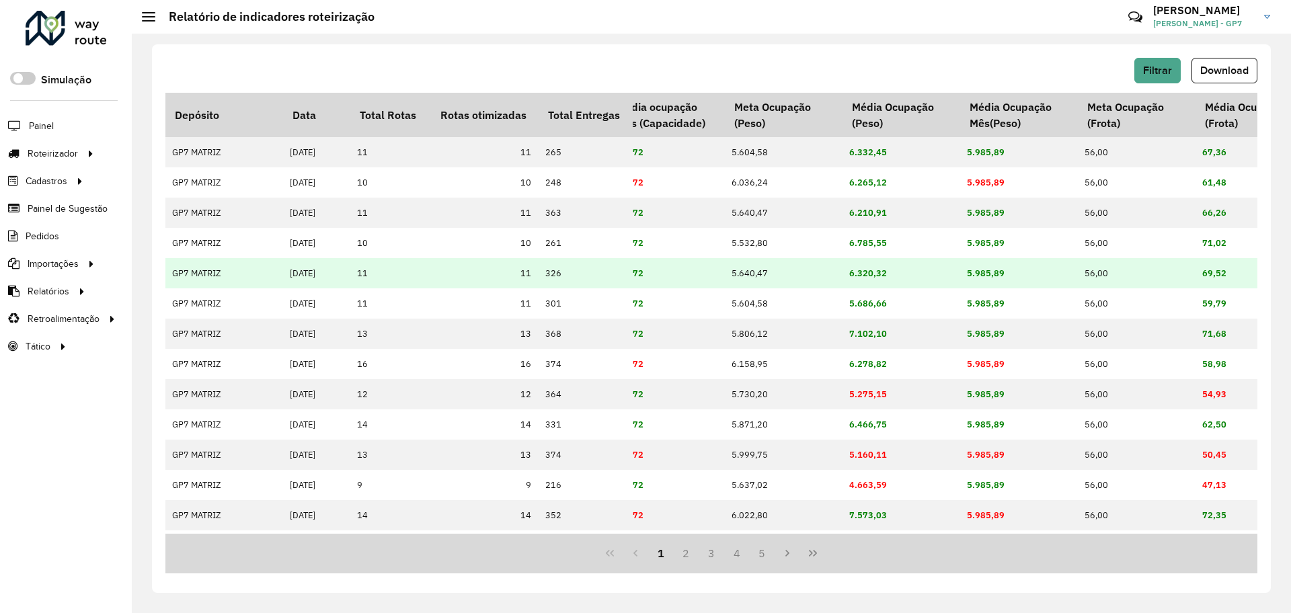
scroll to position [0, 1203]
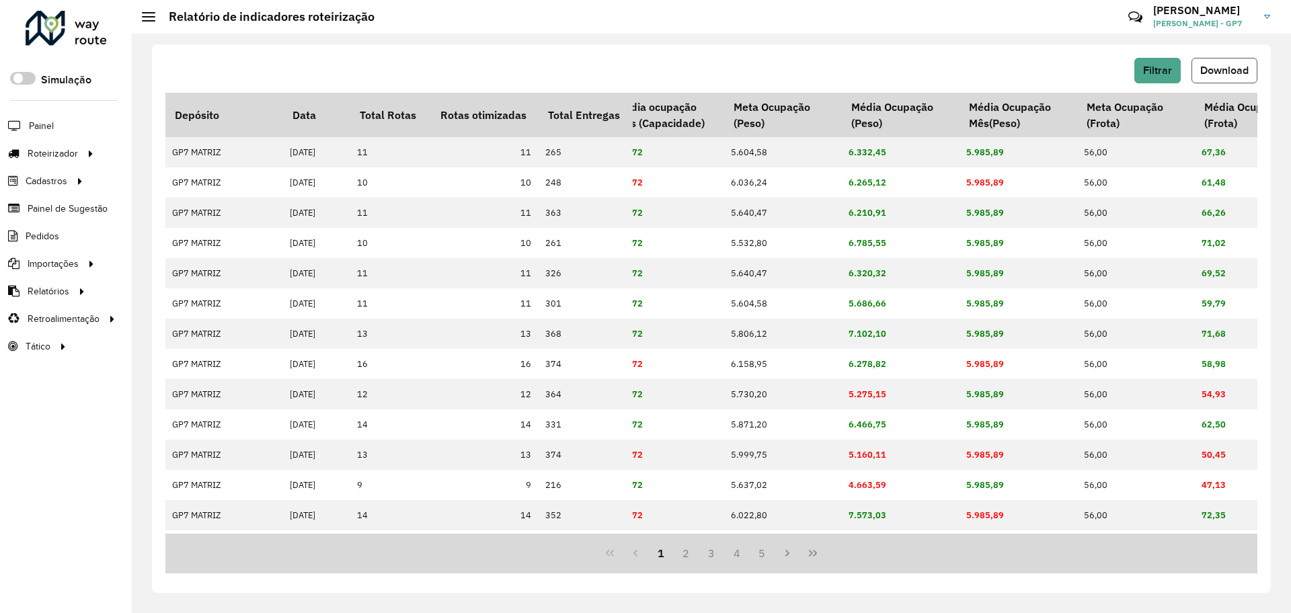
click at [1227, 65] on span "Download" at bounding box center [1224, 70] width 48 height 11
click at [163, 150] on span "Entregas" at bounding box center [172, 154] width 38 height 14
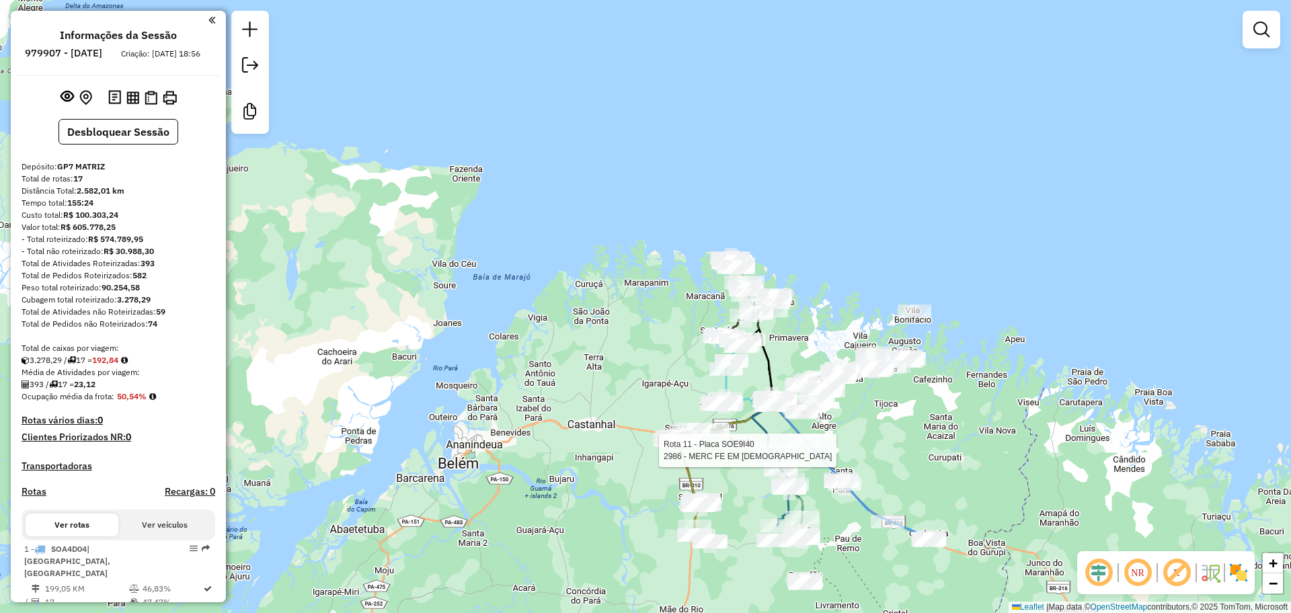
scroll to position [693, 0]
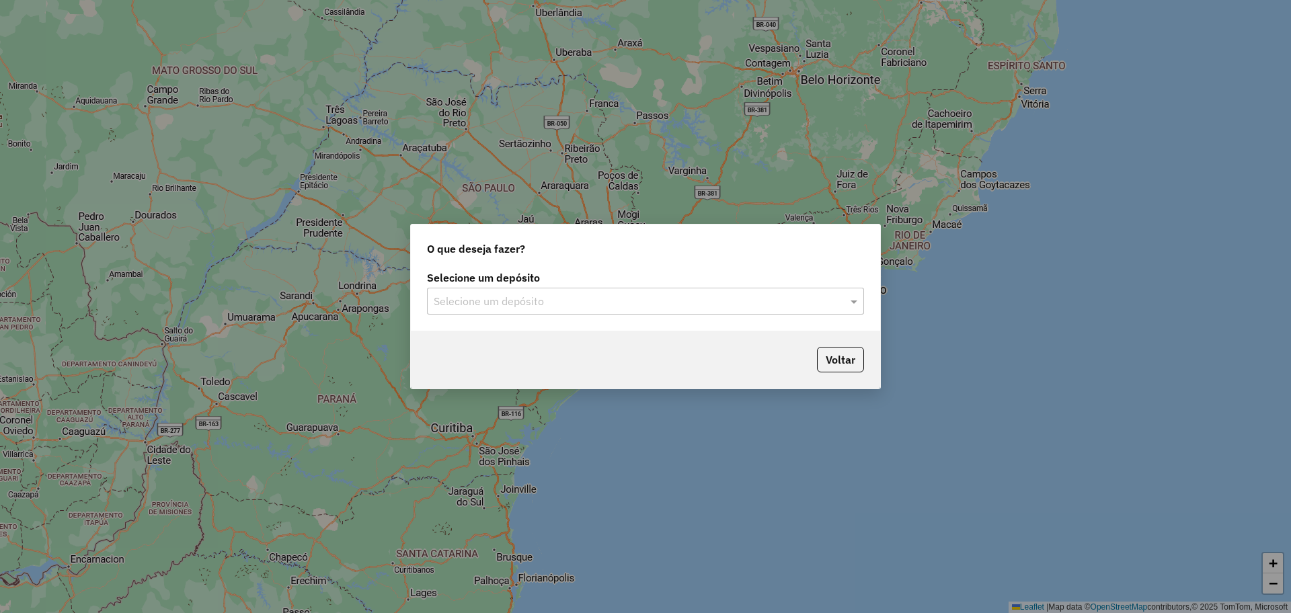
click at [508, 304] on input "text" at bounding box center [632, 302] width 397 height 16
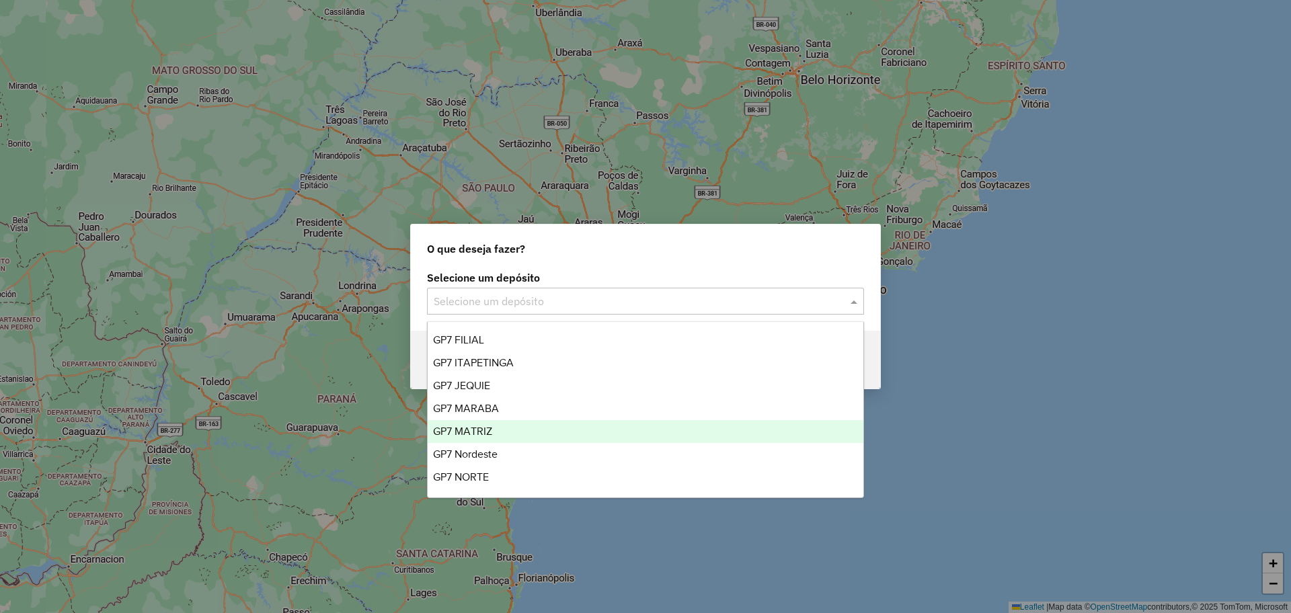
click at [495, 431] on div "GP7 MATRIZ" at bounding box center [646, 431] width 436 height 23
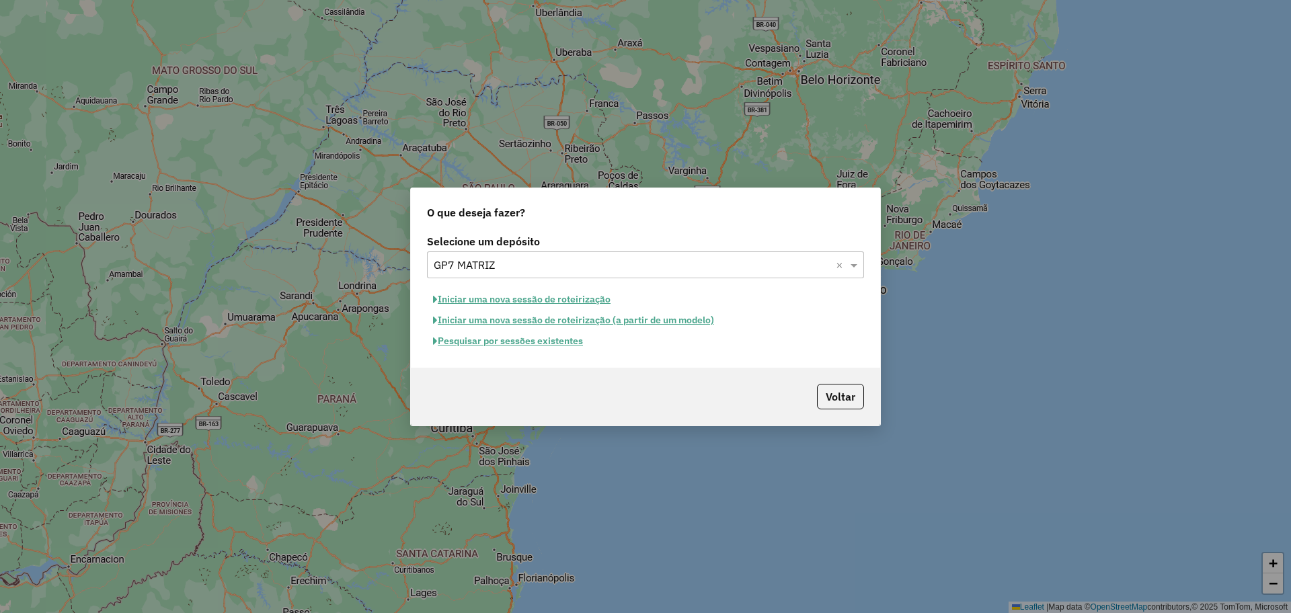
click at [537, 346] on button "Pesquisar por sessões existentes" at bounding box center [508, 341] width 162 height 21
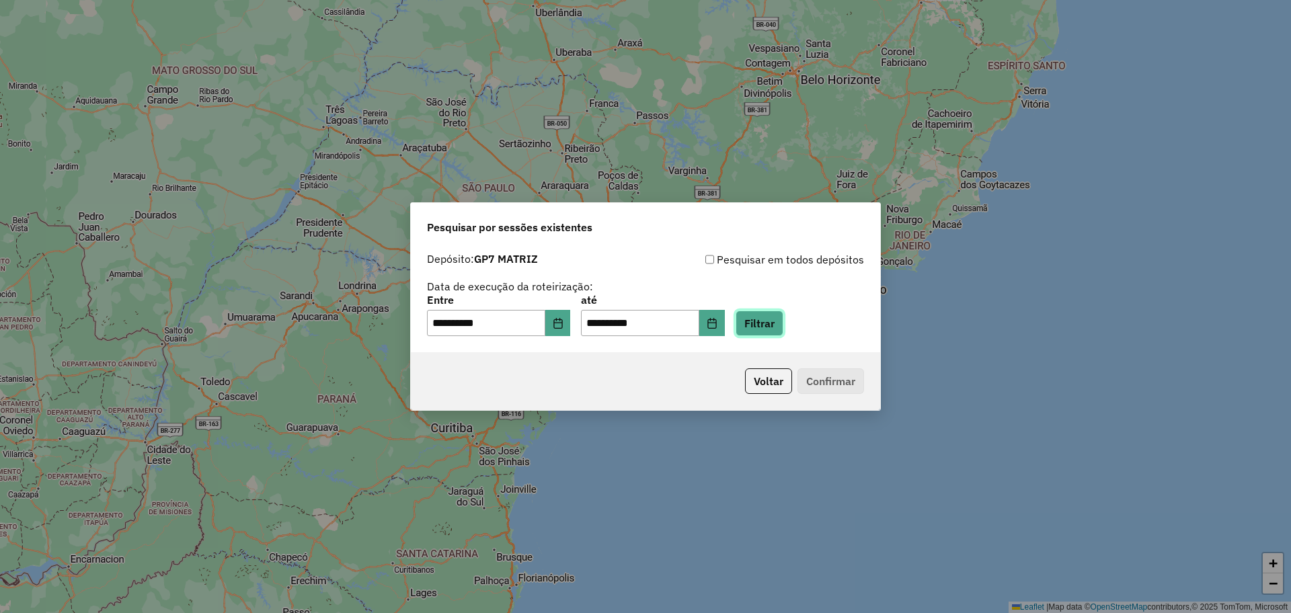
click at [776, 330] on button "Filtrar" at bounding box center [760, 324] width 48 height 26
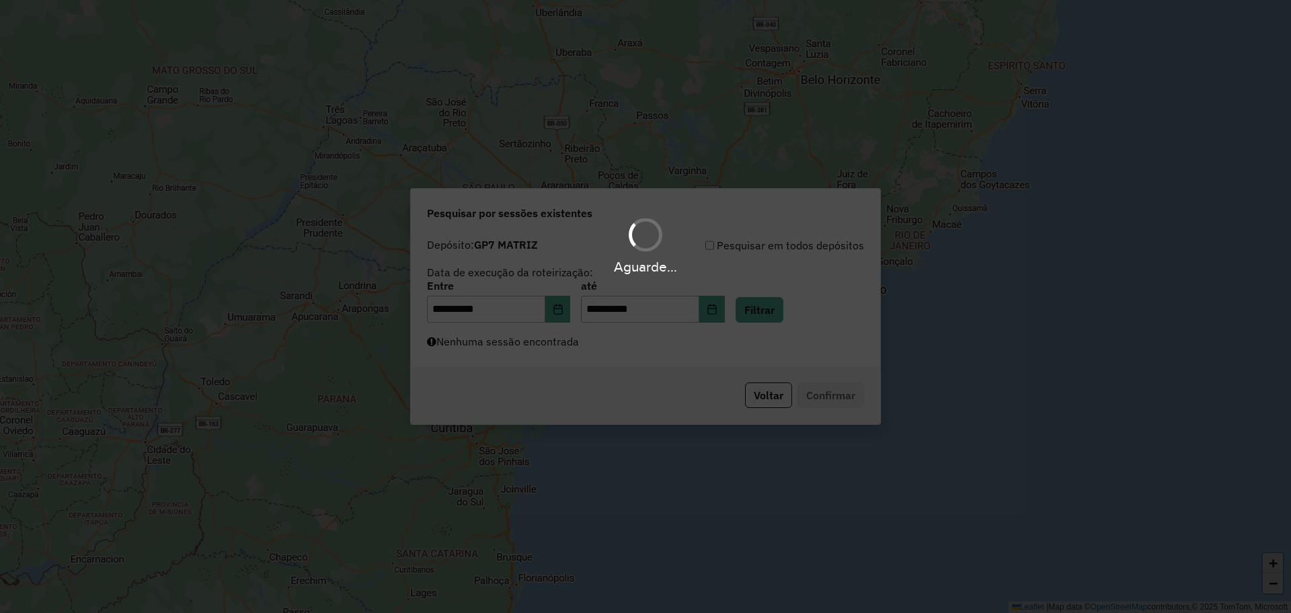
drag, startPoint x: 675, startPoint y: 360, endPoint x: 660, endPoint y: 360, distance: 14.8
click at [674, 360] on div "Aguarde..." at bounding box center [645, 306] width 1291 height 613
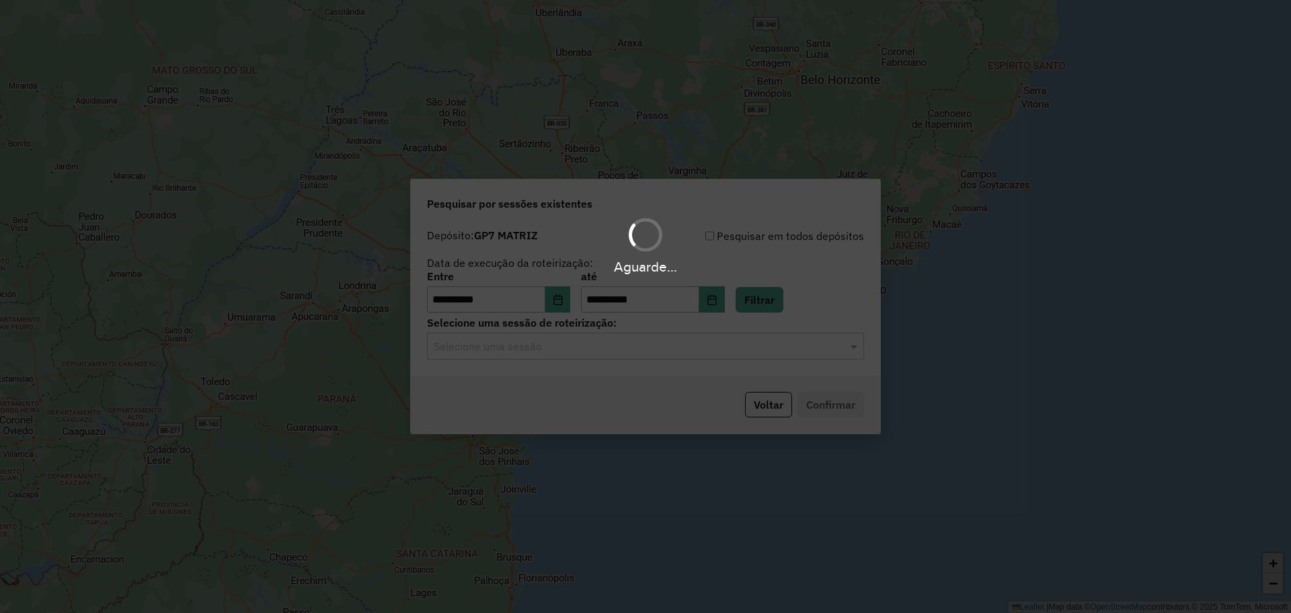
click at [658, 360] on div "Aguarde..." at bounding box center [645, 306] width 1291 height 613
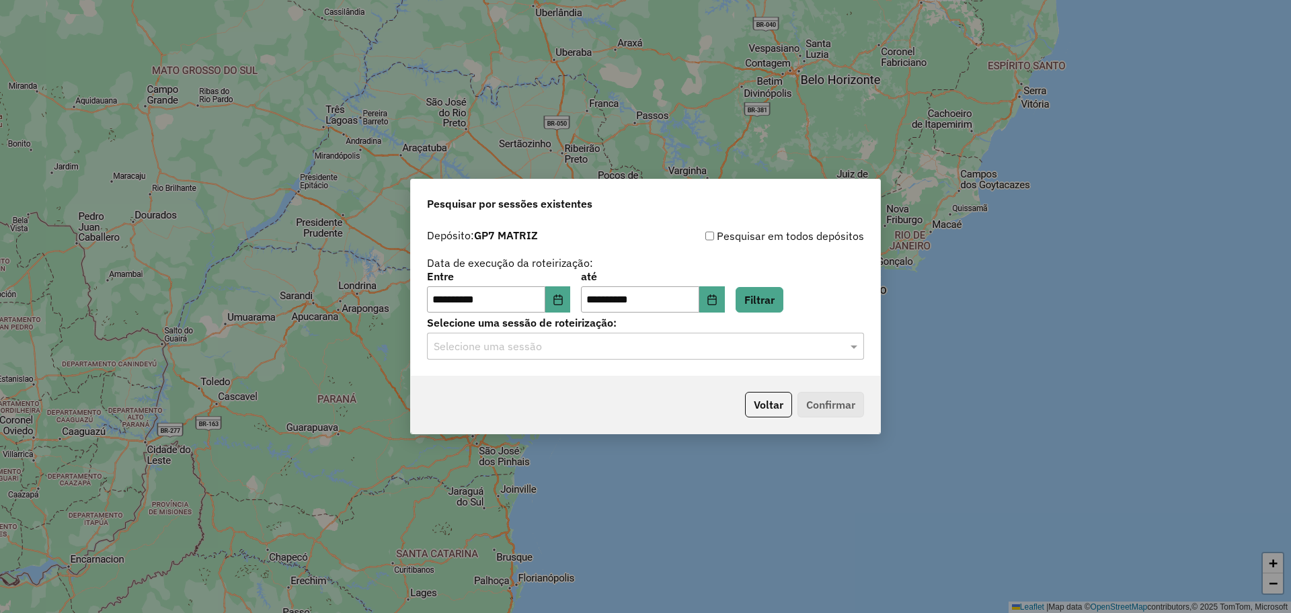
click at [660, 352] on input "text" at bounding box center [632, 347] width 397 height 16
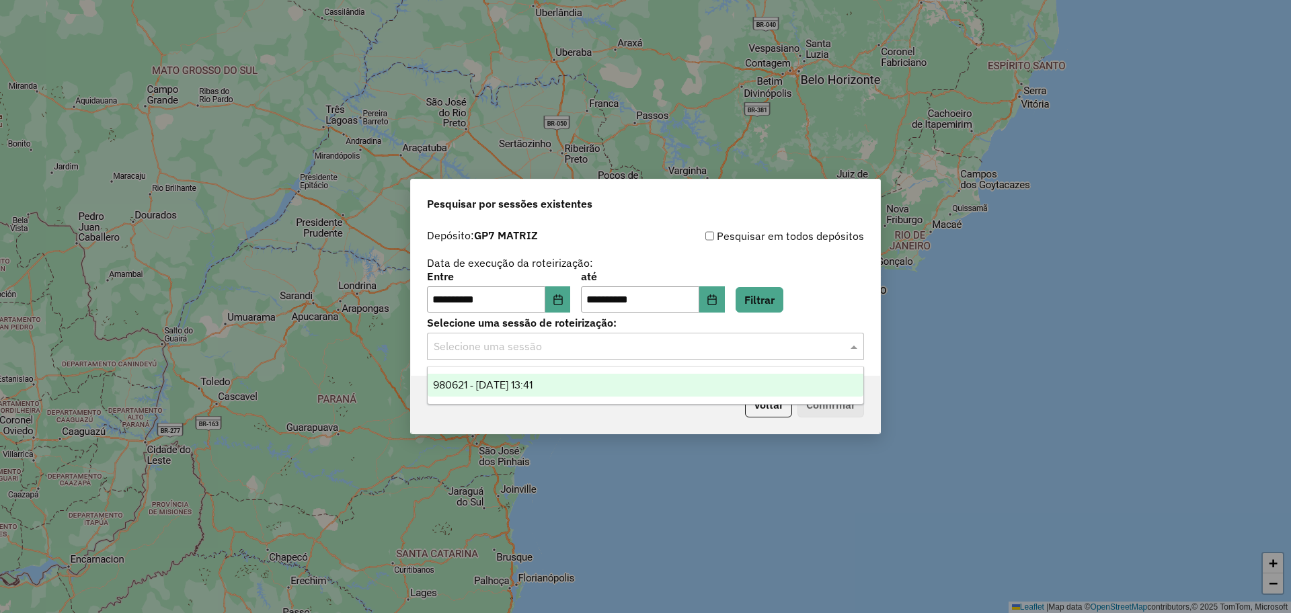
click at [614, 380] on div "980621 - 18/08/2025 13:41" at bounding box center [646, 385] width 436 height 23
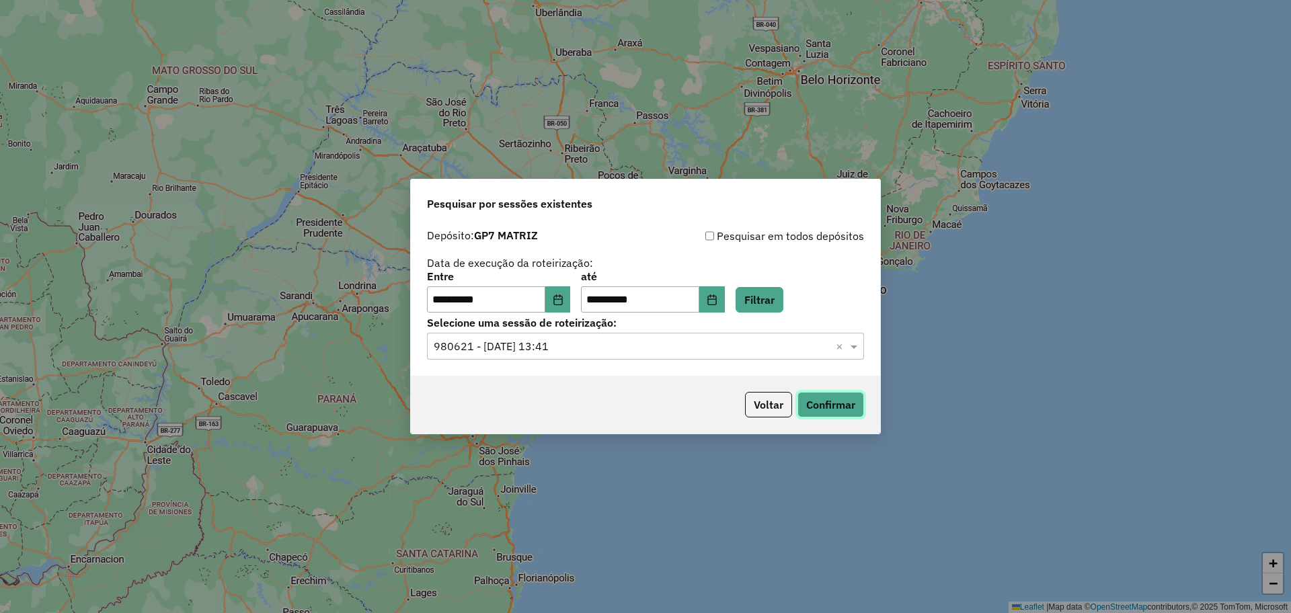
click at [856, 401] on button "Confirmar" at bounding box center [831, 405] width 67 height 26
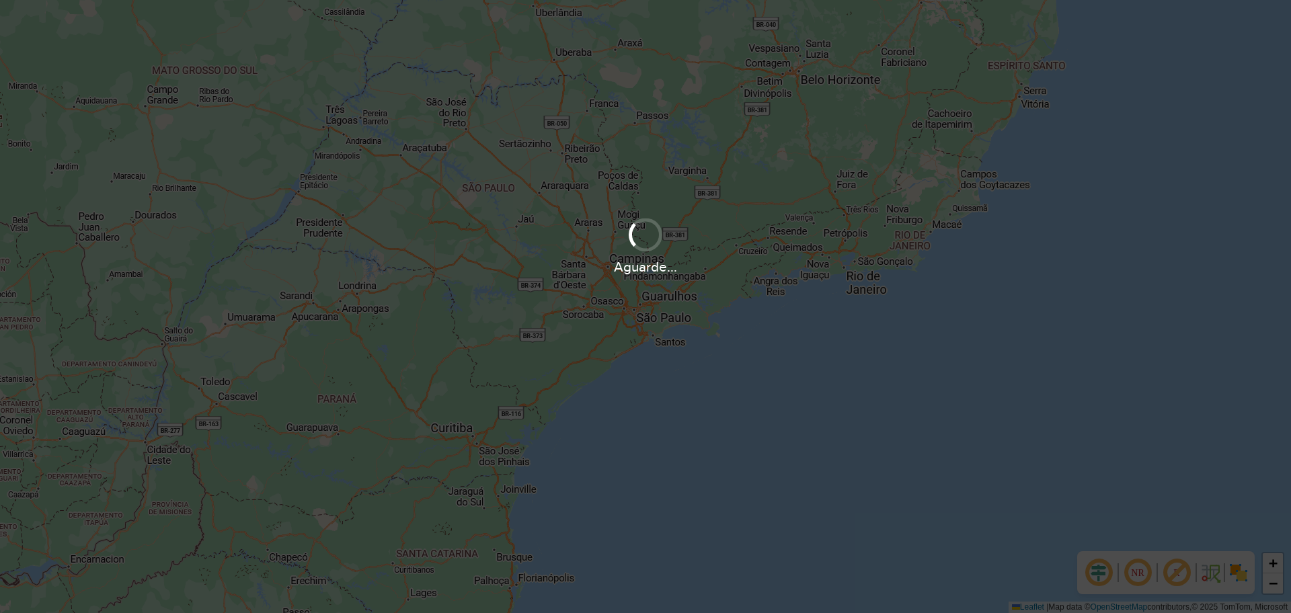
click at [453, 229] on div "Aguarde..." at bounding box center [645, 245] width 1291 height 64
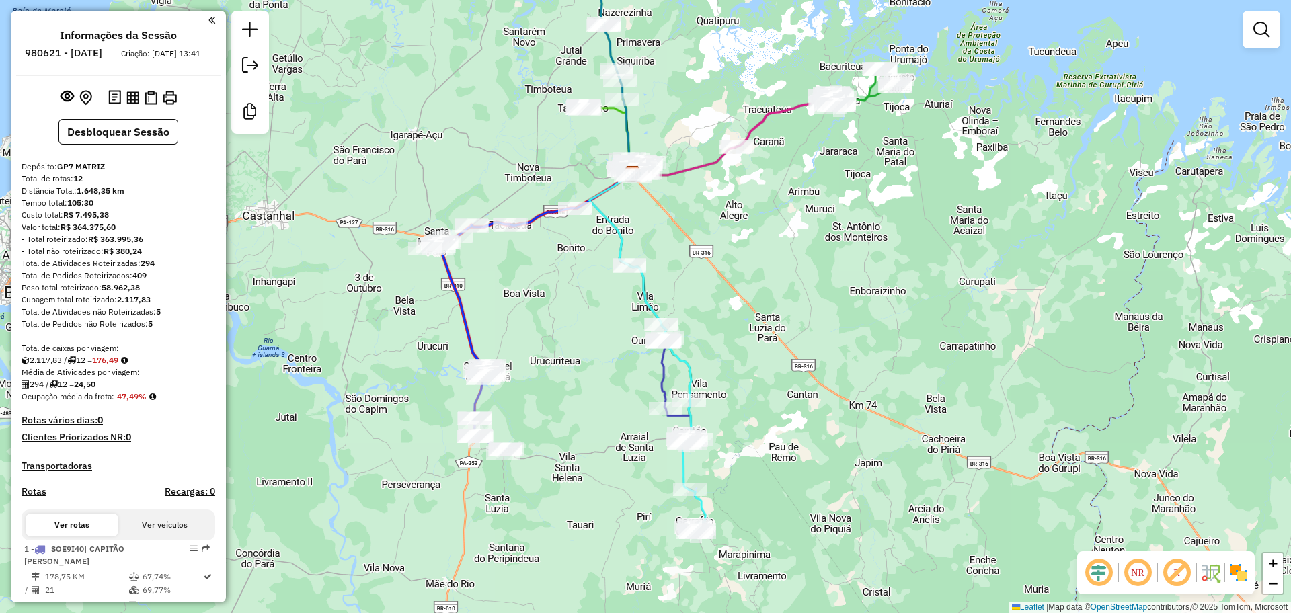
drag, startPoint x: 553, startPoint y: 428, endPoint x: 541, endPoint y: 296, distance: 133.1
click at [541, 296] on div "Janela de atendimento Grade de atendimento Capacidade Transportadoras Veículos …" at bounding box center [645, 306] width 1291 height 613
select select "**********"
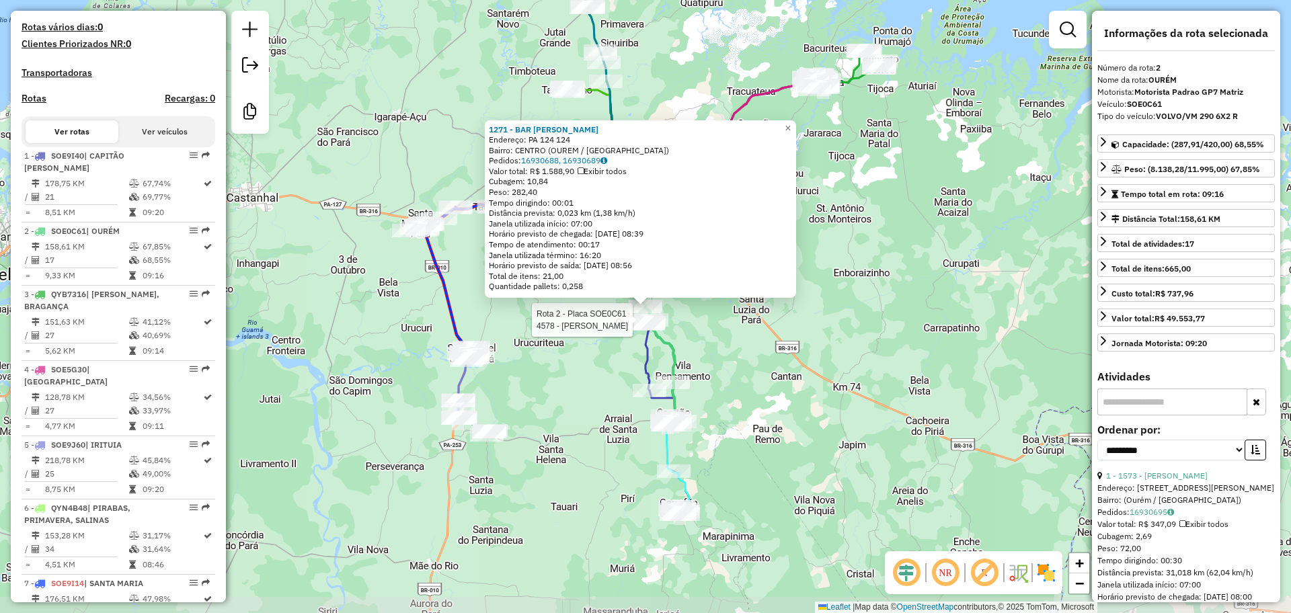
scroll to position [605, 0]
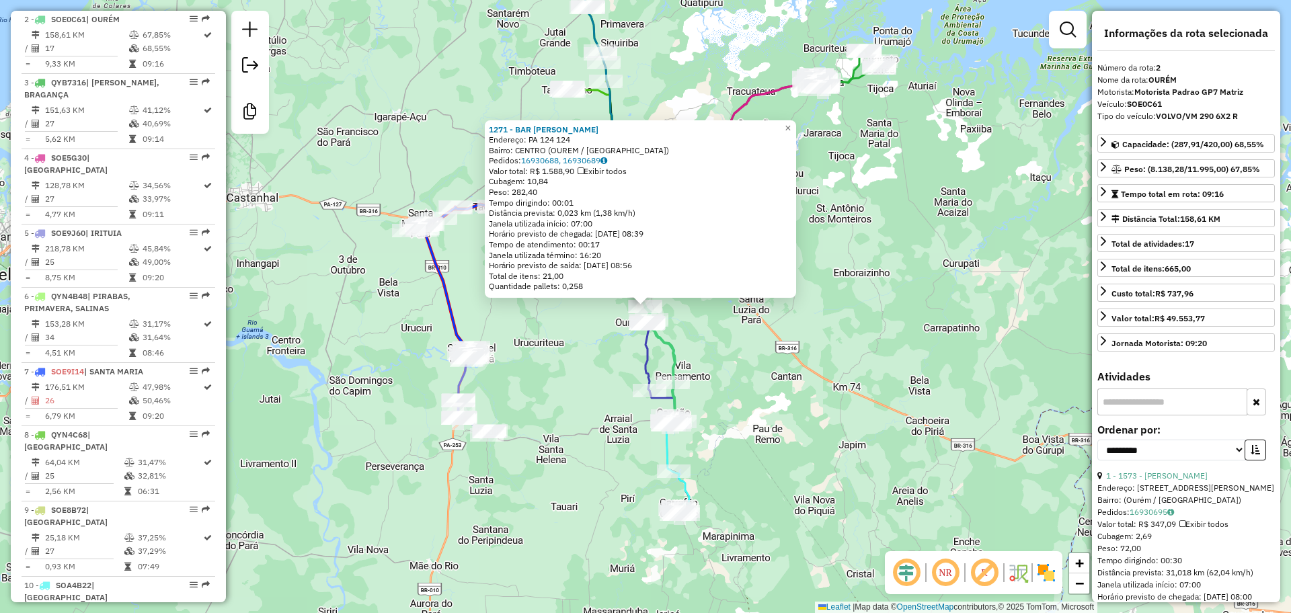
click at [650, 383] on icon at bounding box center [663, 404] width 27 height 42
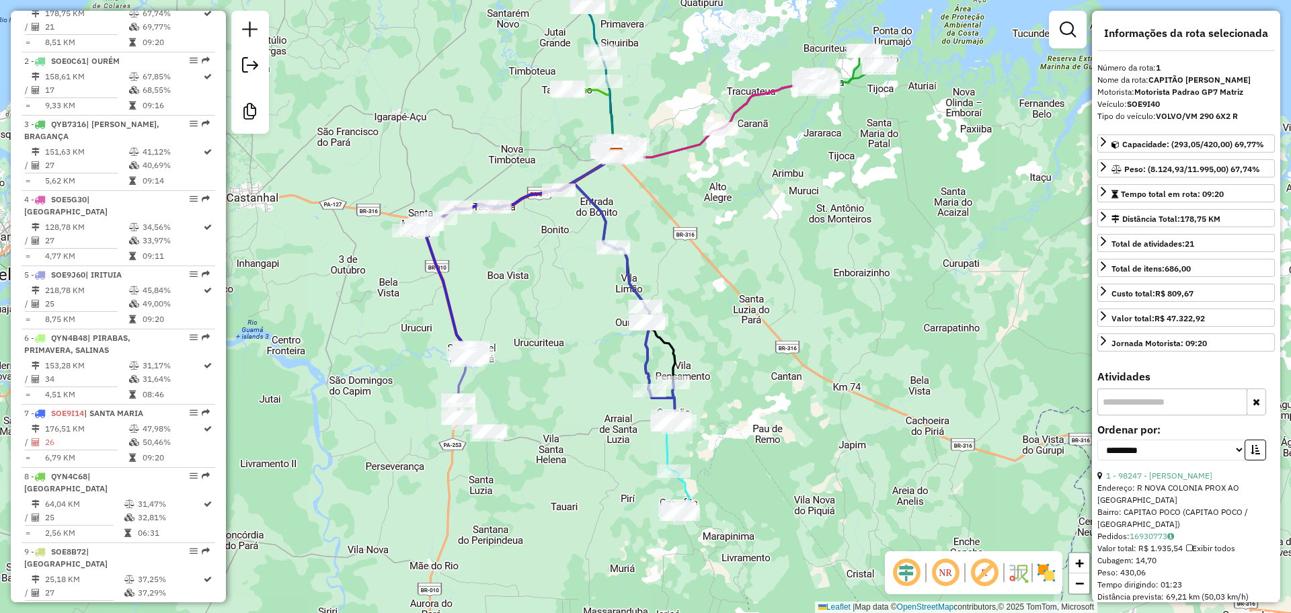
scroll to position [542, 0]
